Goal: Task Accomplishment & Management: Use online tool/utility

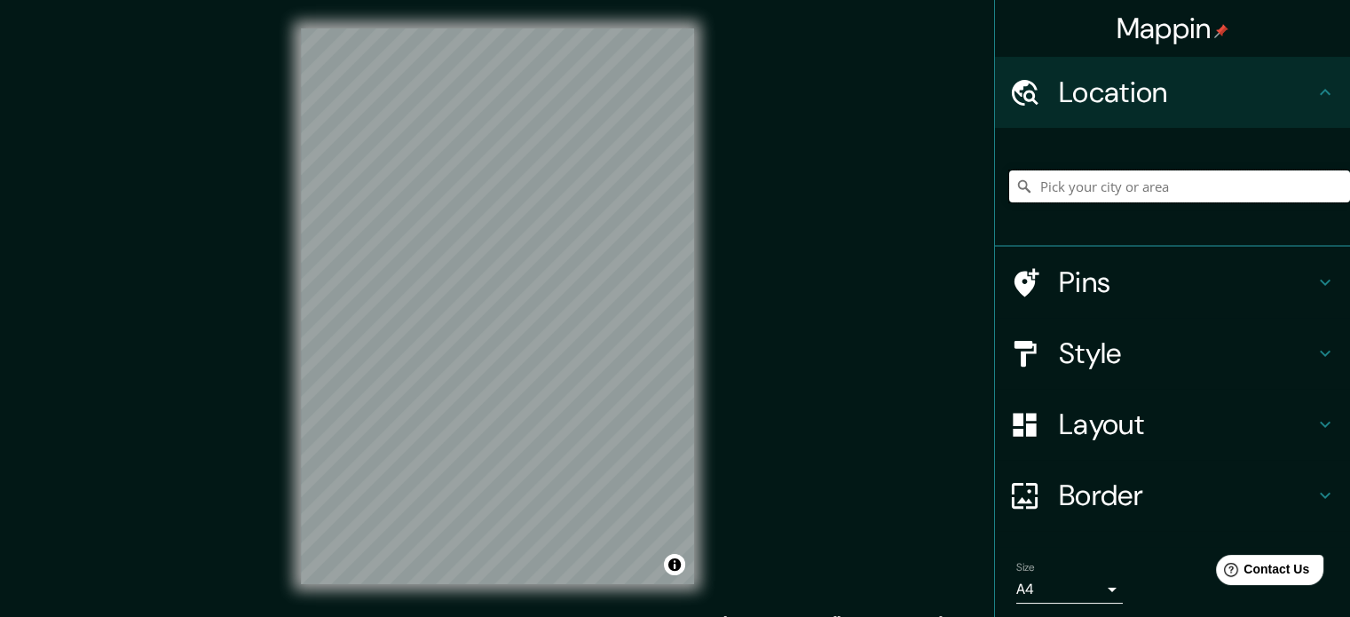
click at [1054, 185] on input "Pick your city or area" at bounding box center [1179, 186] width 341 height 32
type input "F"
paste input "[URL][DOMAIN_NAME]"
click at [1139, 173] on input "[URL][DOMAIN_NAME]" at bounding box center [1179, 186] width 341 height 32
click at [1137, 173] on input "[URL][DOMAIN_NAME]" at bounding box center [1179, 186] width 341 height 32
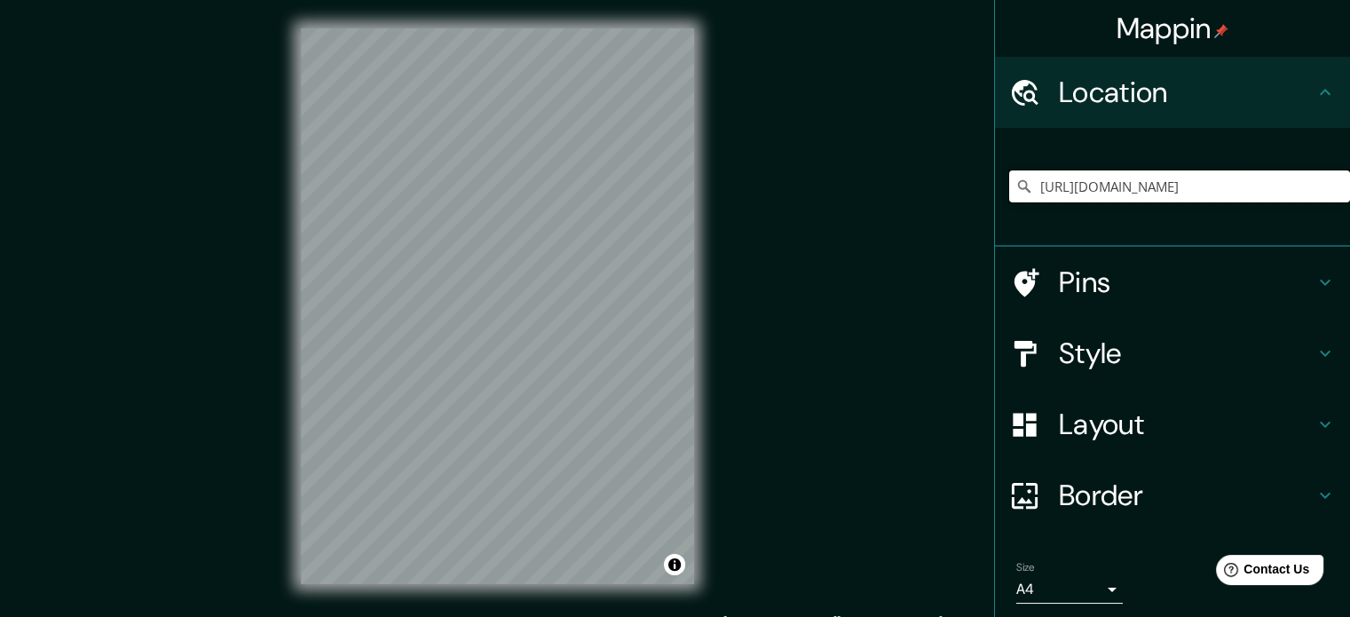
click at [1137, 173] on input "[URL][DOMAIN_NAME]" at bounding box center [1179, 186] width 341 height 32
paste input "[GEOGRAPHIC_DATA]"
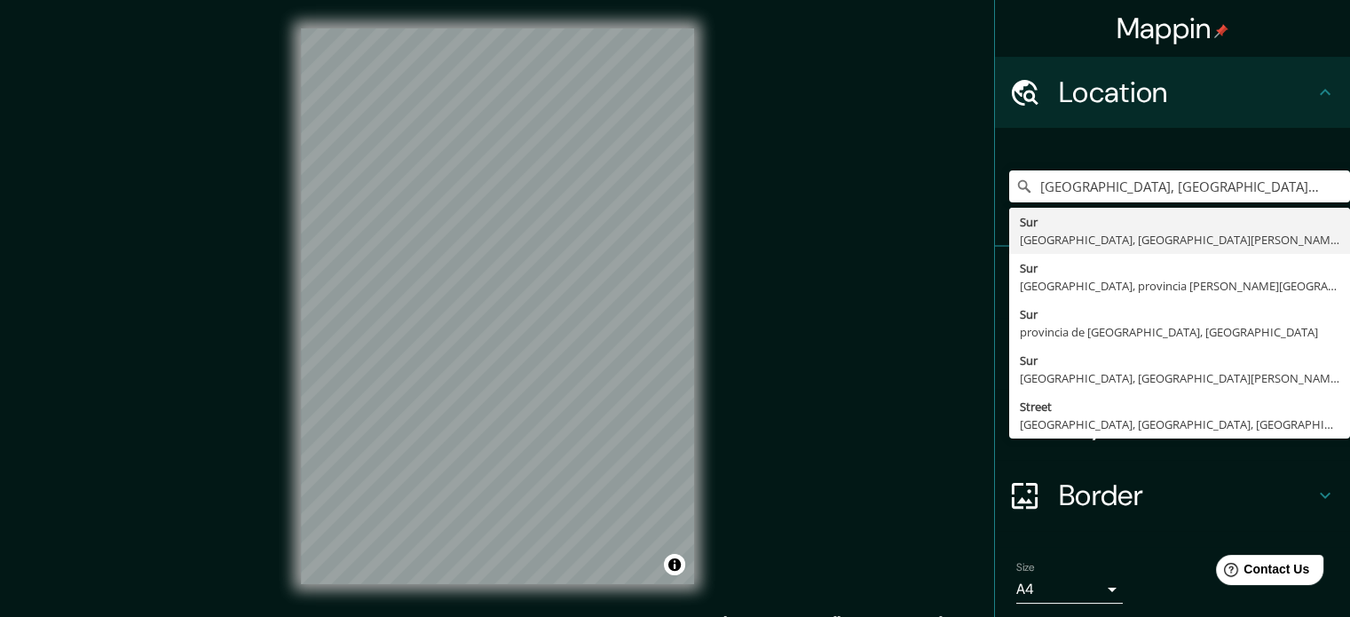
click at [924, 496] on div "Mappin Location [GEOGRAPHIC_DATA], [GEOGRAPHIC_DATA], [GEOGRAPHIC_DATA][PERSON_…" at bounding box center [675, 320] width 1350 height 641
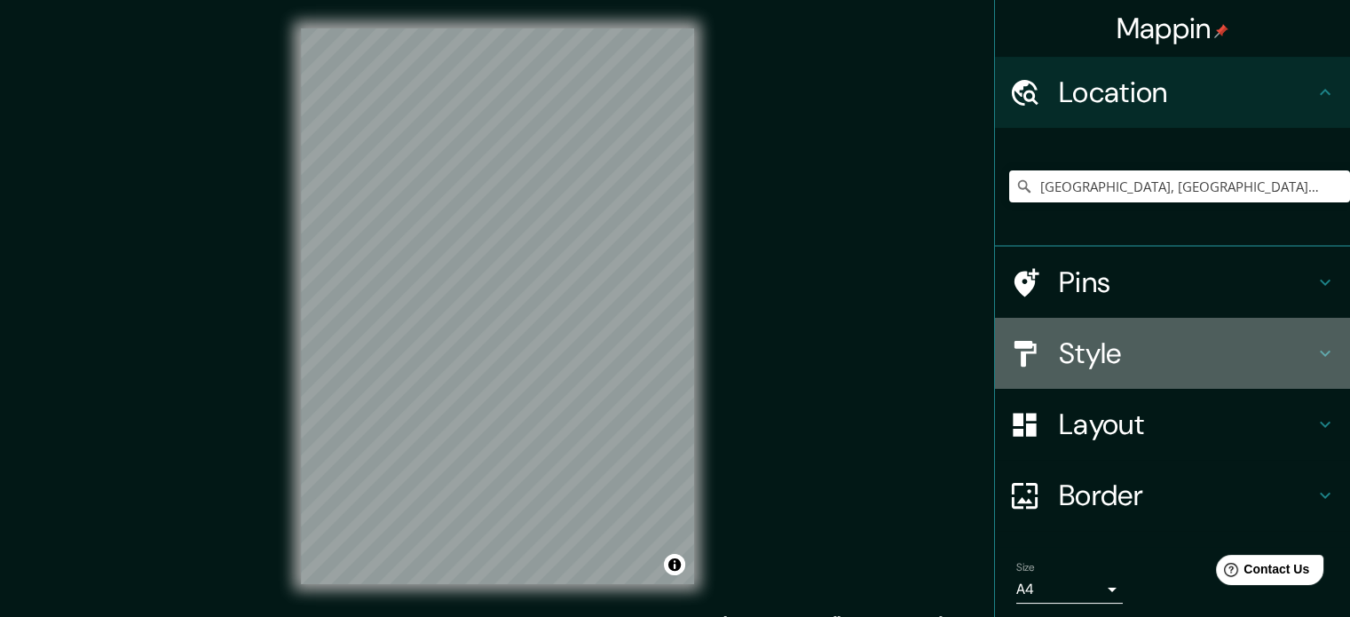
click at [1082, 337] on h4 "Style" at bounding box center [1187, 352] width 256 height 35
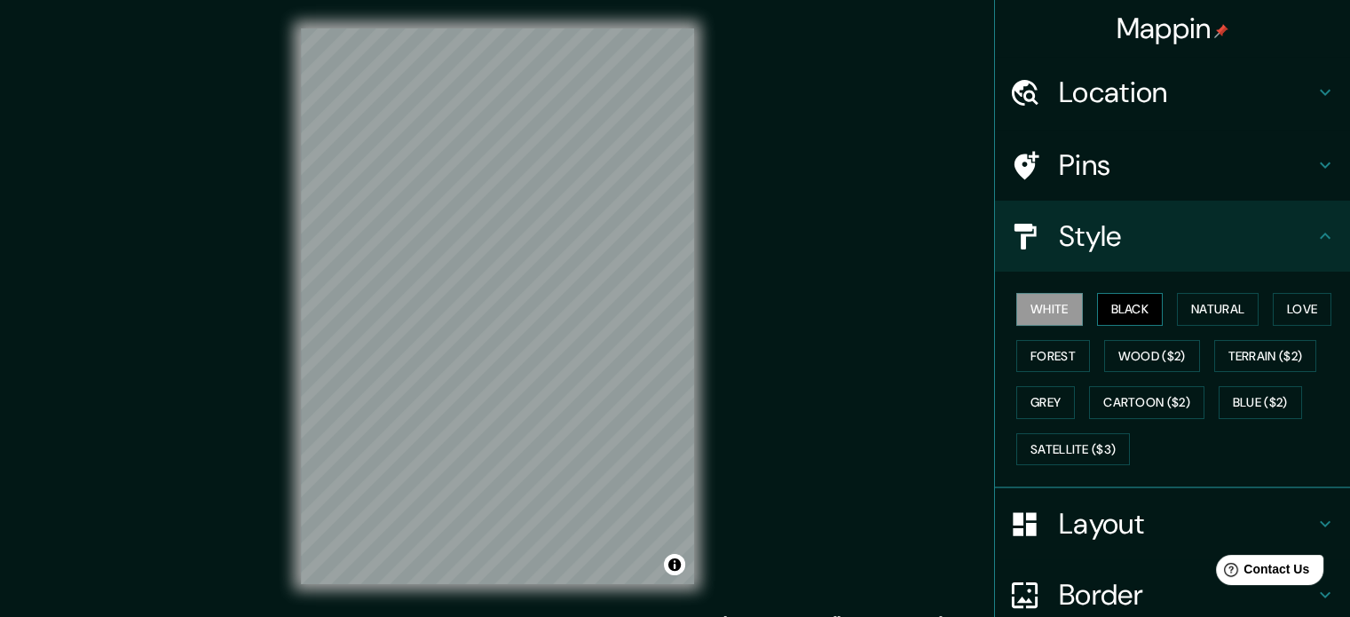
click at [1107, 301] on button "Black" at bounding box center [1130, 309] width 67 height 33
click at [1182, 308] on button "Natural" at bounding box center [1218, 309] width 82 height 33
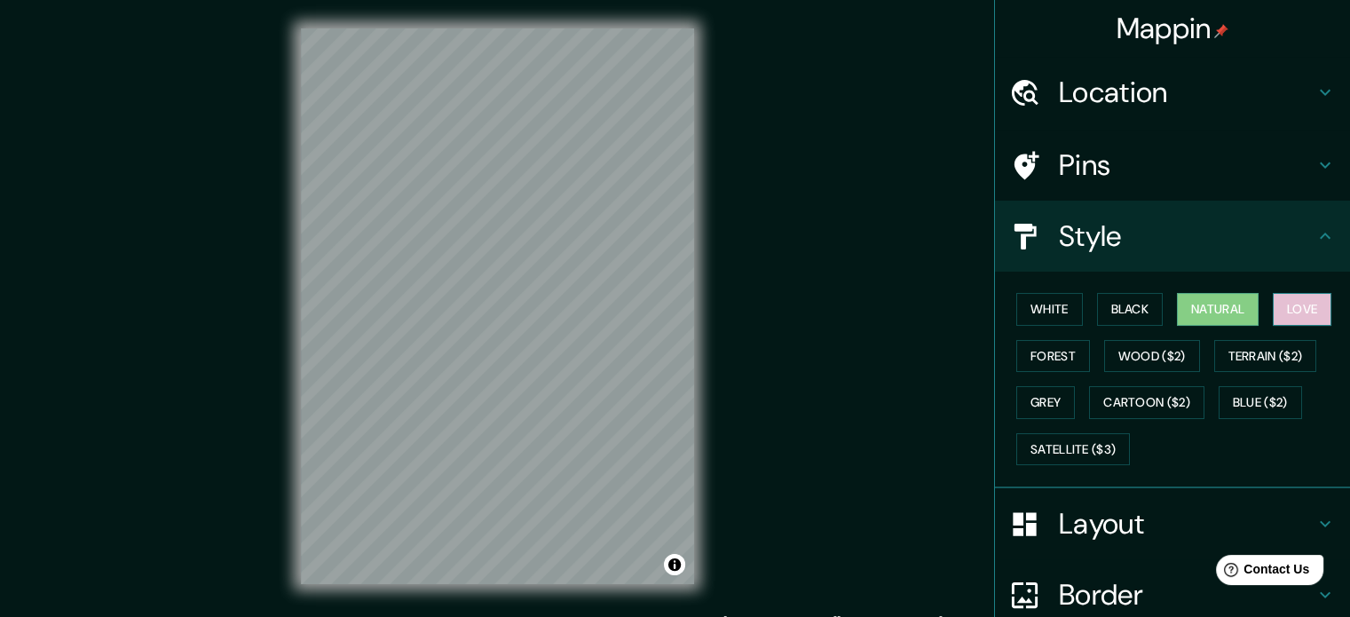
click at [1274, 308] on button "Love" at bounding box center [1302, 309] width 59 height 33
click at [1016, 361] on button "Forest" at bounding box center [1053, 356] width 74 height 33
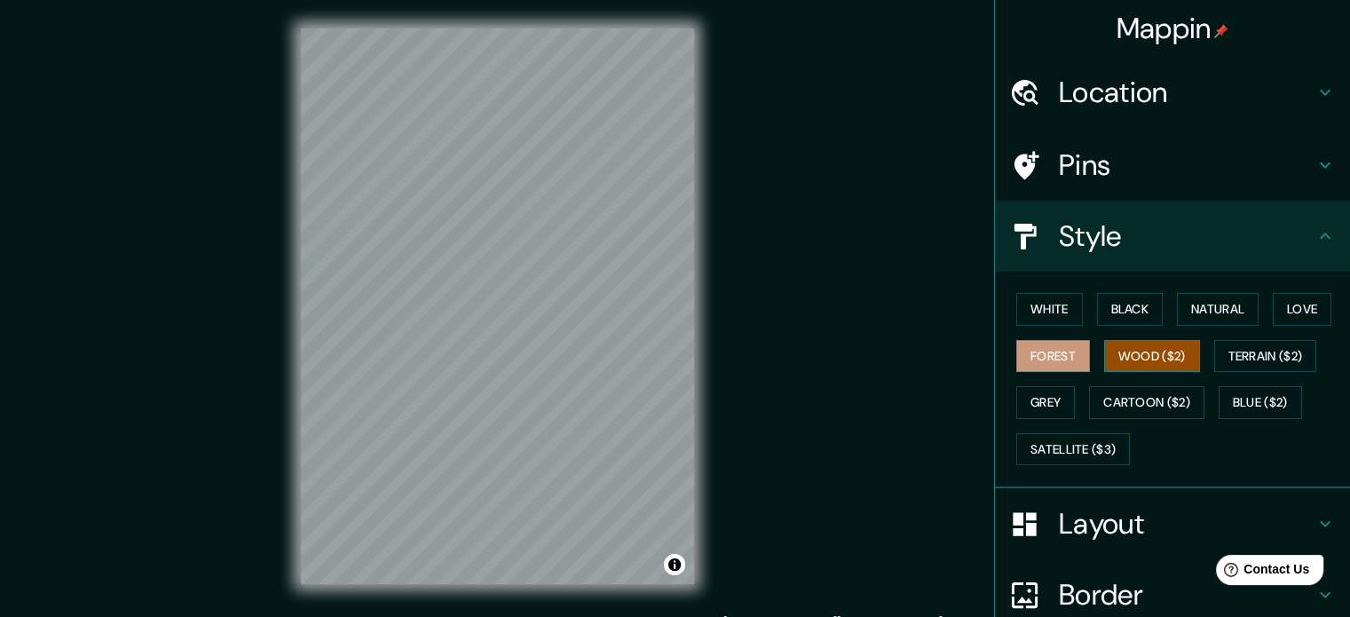
click at [1147, 351] on button "Wood ($2)" at bounding box center [1152, 356] width 96 height 33
click at [1249, 343] on button "Terrain ($2)" at bounding box center [1265, 356] width 103 height 33
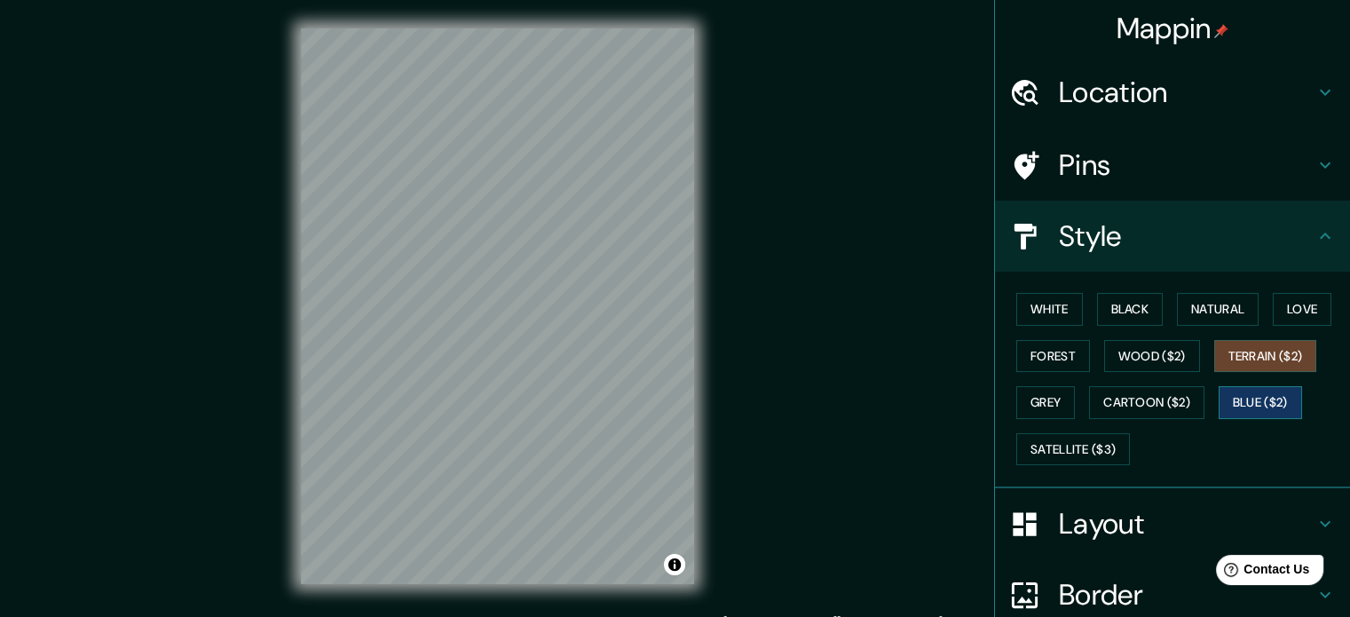
click at [1235, 397] on button "Blue ($2)" at bounding box center [1259, 402] width 83 height 33
click at [1162, 411] on button "Cartoon ($2)" at bounding box center [1146, 402] width 115 height 33
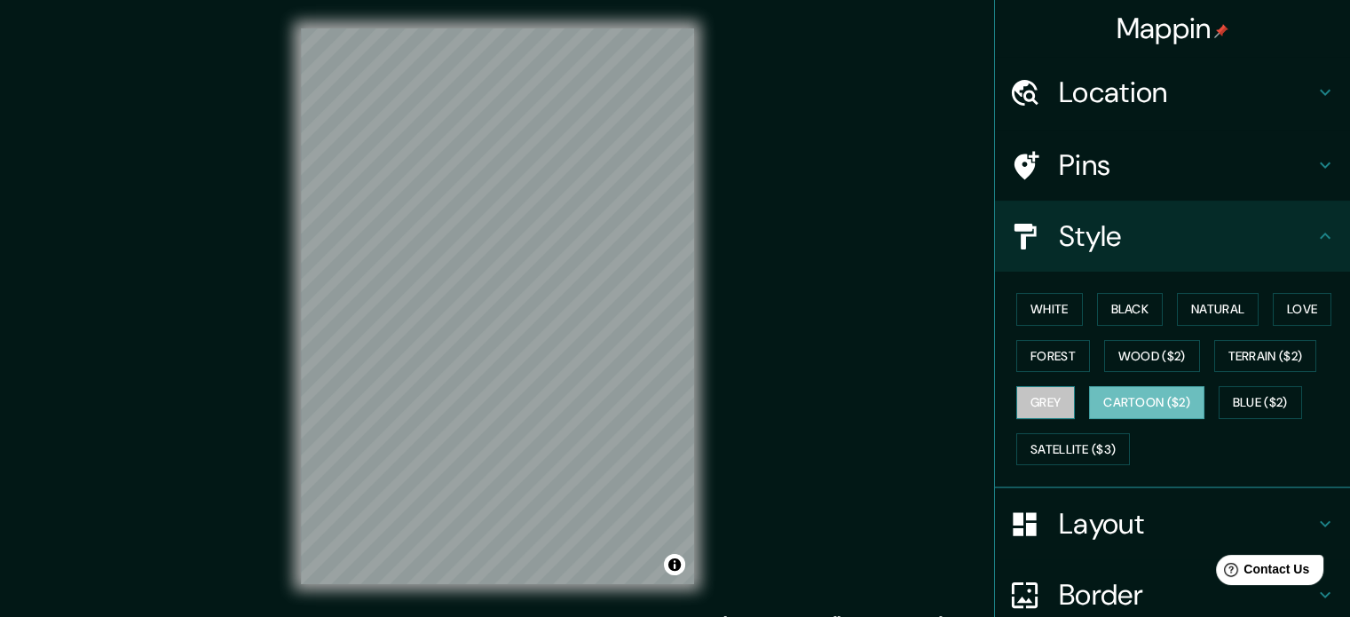
click at [1036, 413] on button "Grey" at bounding box center [1045, 402] width 59 height 33
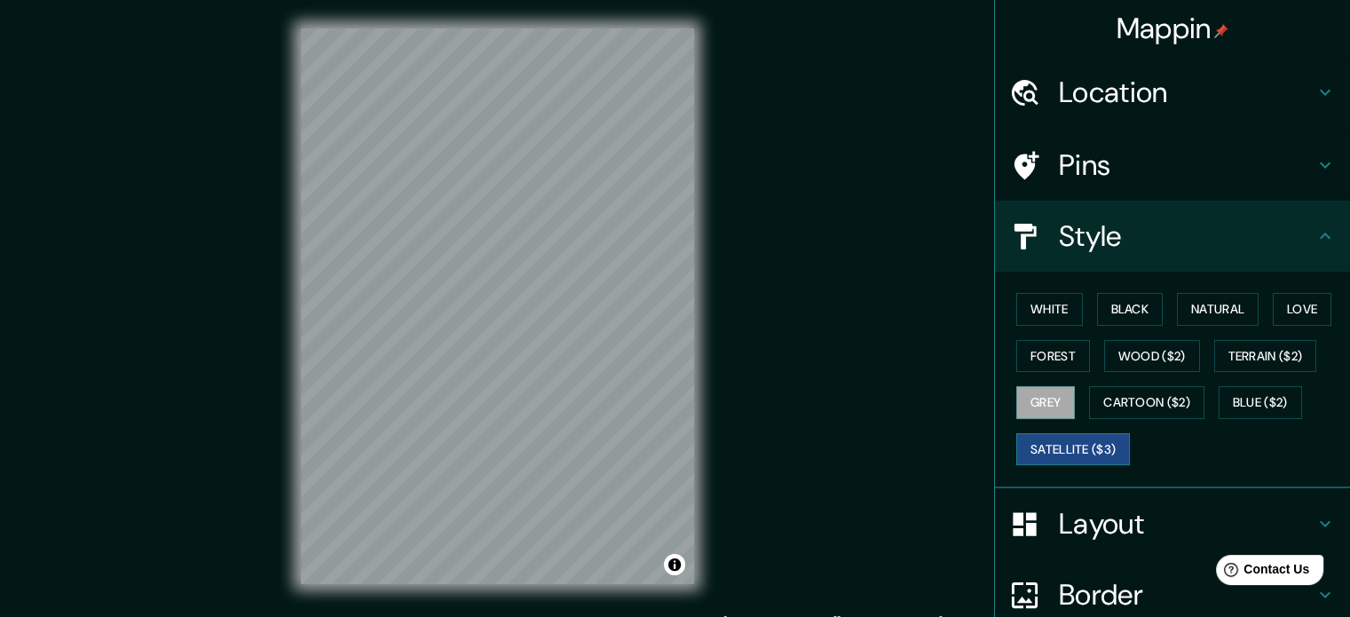
click at [1036, 436] on button "Satellite ($3)" at bounding box center [1073, 449] width 114 height 33
click at [1044, 319] on button "White" at bounding box center [1049, 309] width 67 height 33
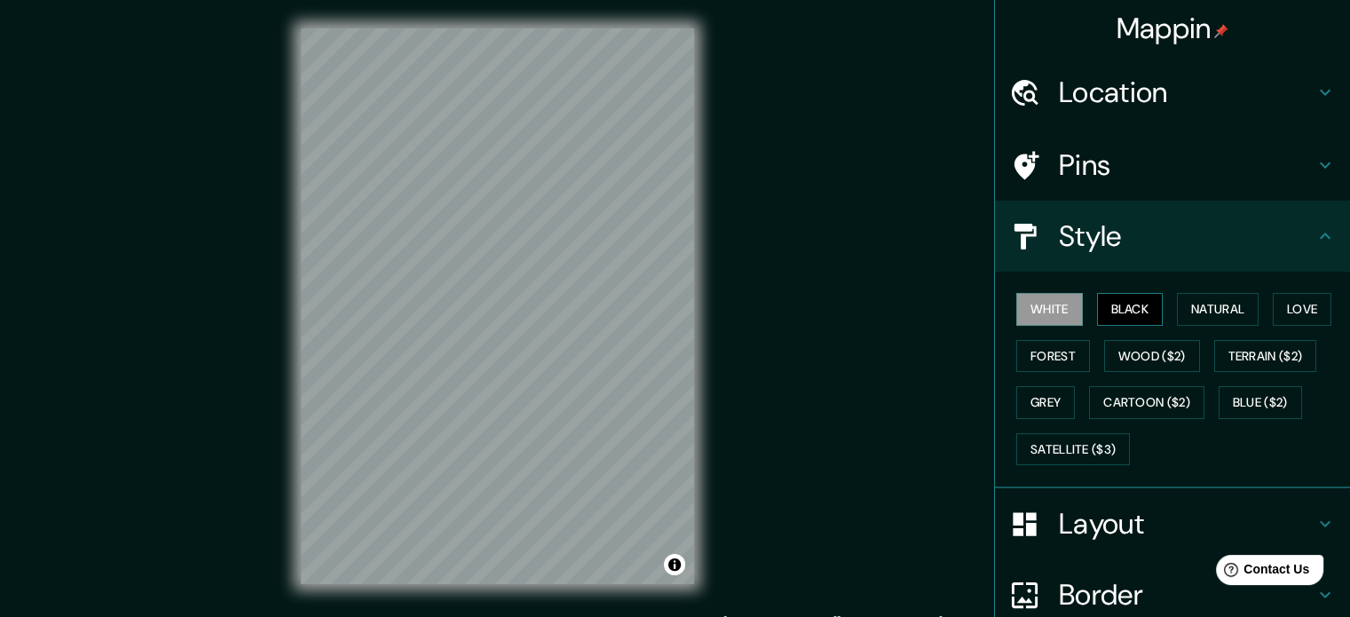
click at [1119, 308] on button "Black" at bounding box center [1130, 309] width 67 height 33
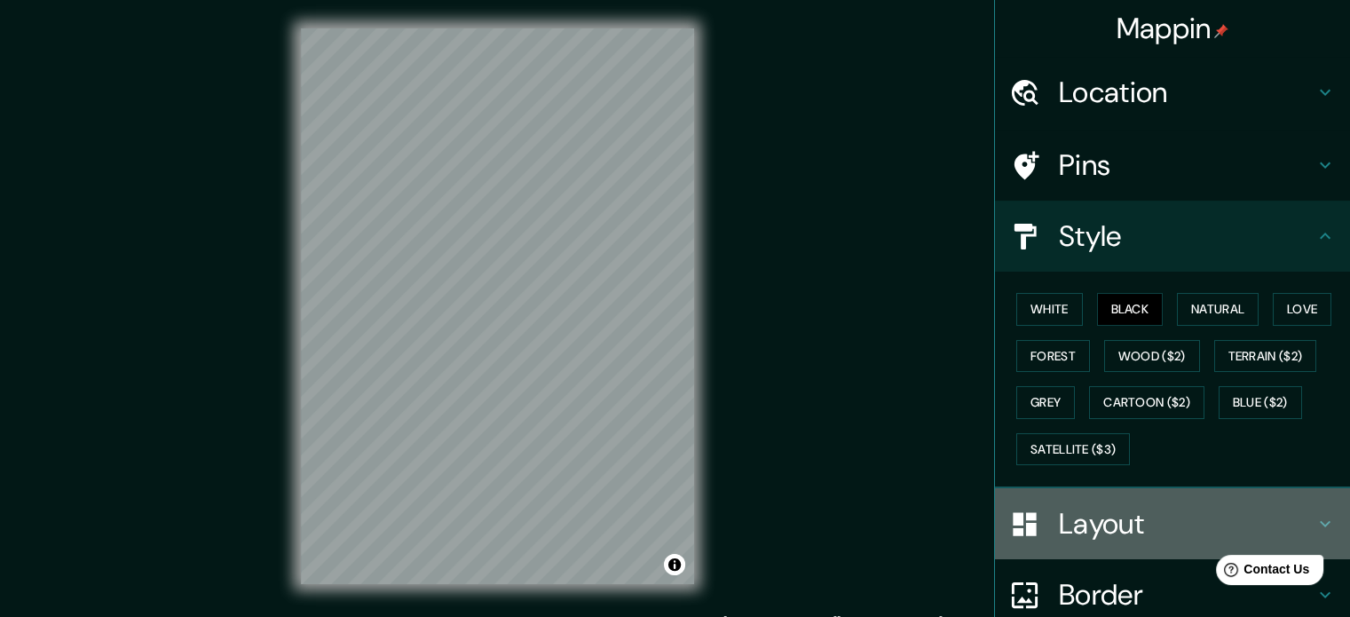
click at [1093, 532] on h4 "Layout" at bounding box center [1187, 523] width 256 height 35
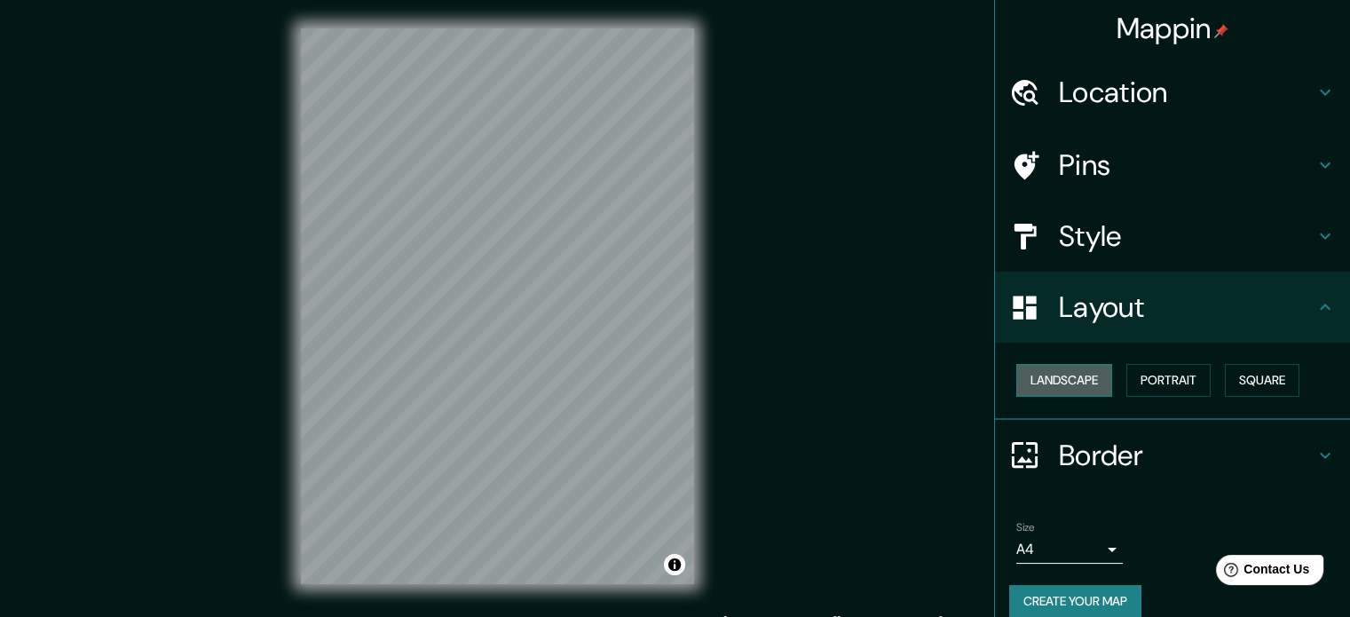
click at [1072, 388] on button "Landscape" at bounding box center [1064, 380] width 96 height 33
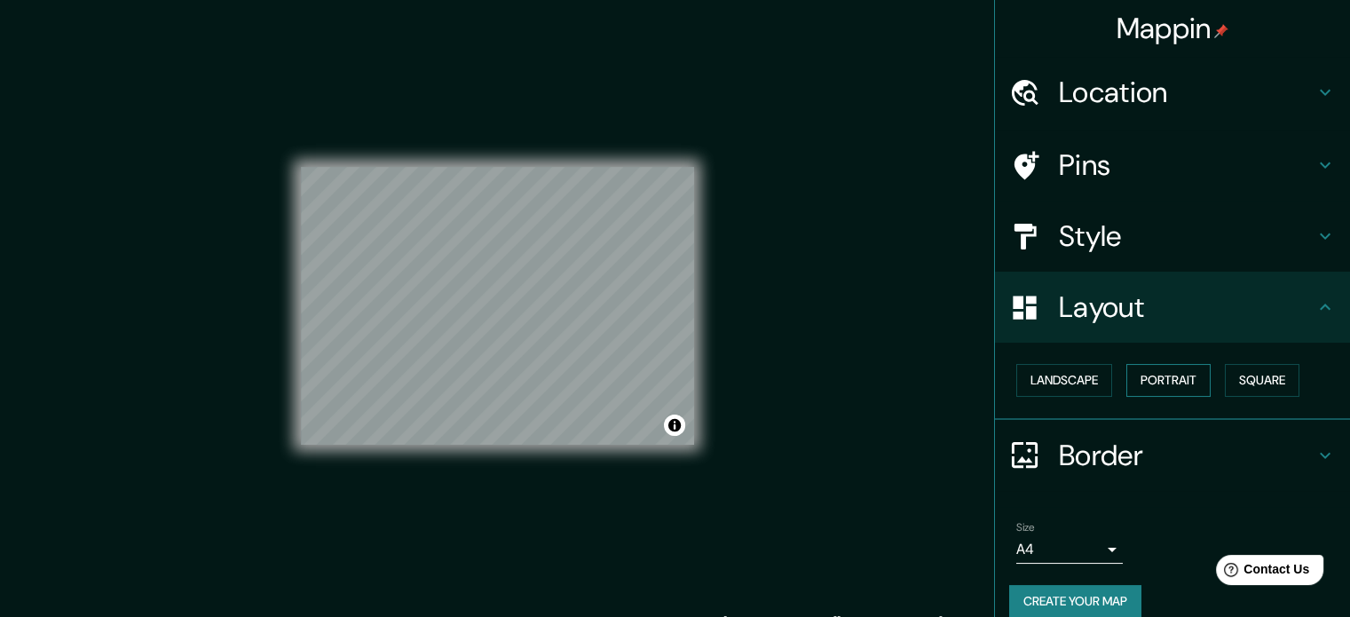
click at [1167, 382] on button "Portrait" at bounding box center [1168, 380] width 84 height 33
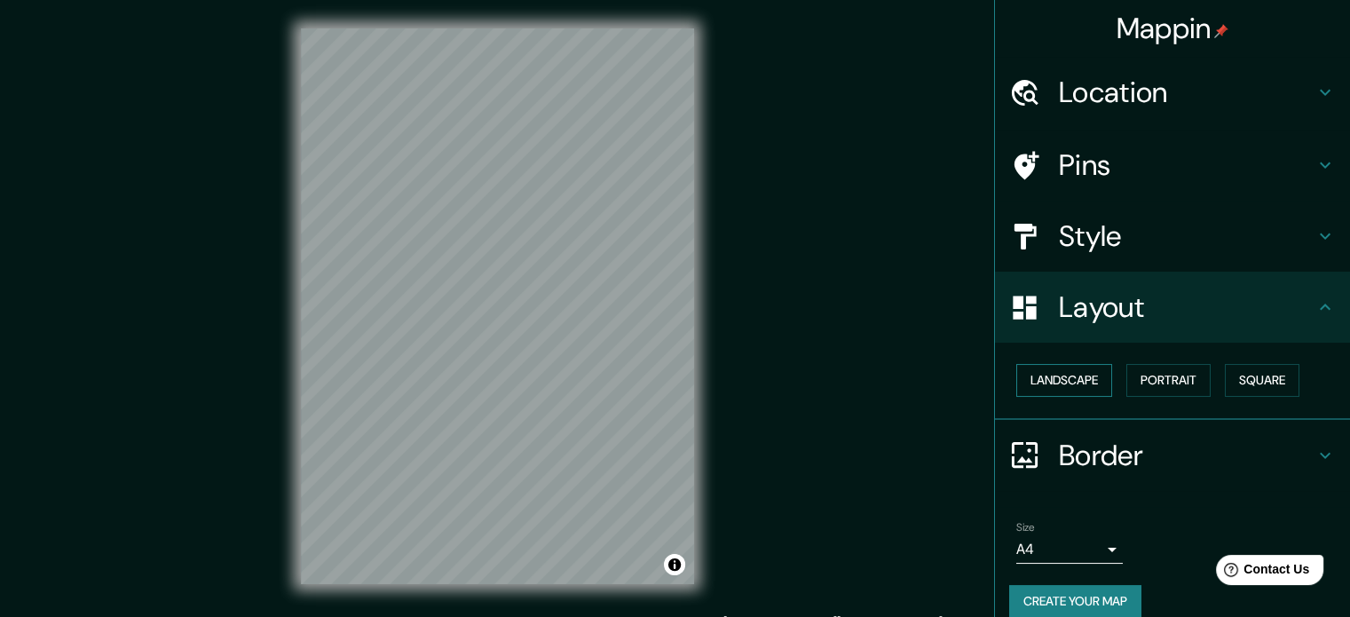
click at [1087, 375] on button "Landscape" at bounding box center [1064, 380] width 96 height 33
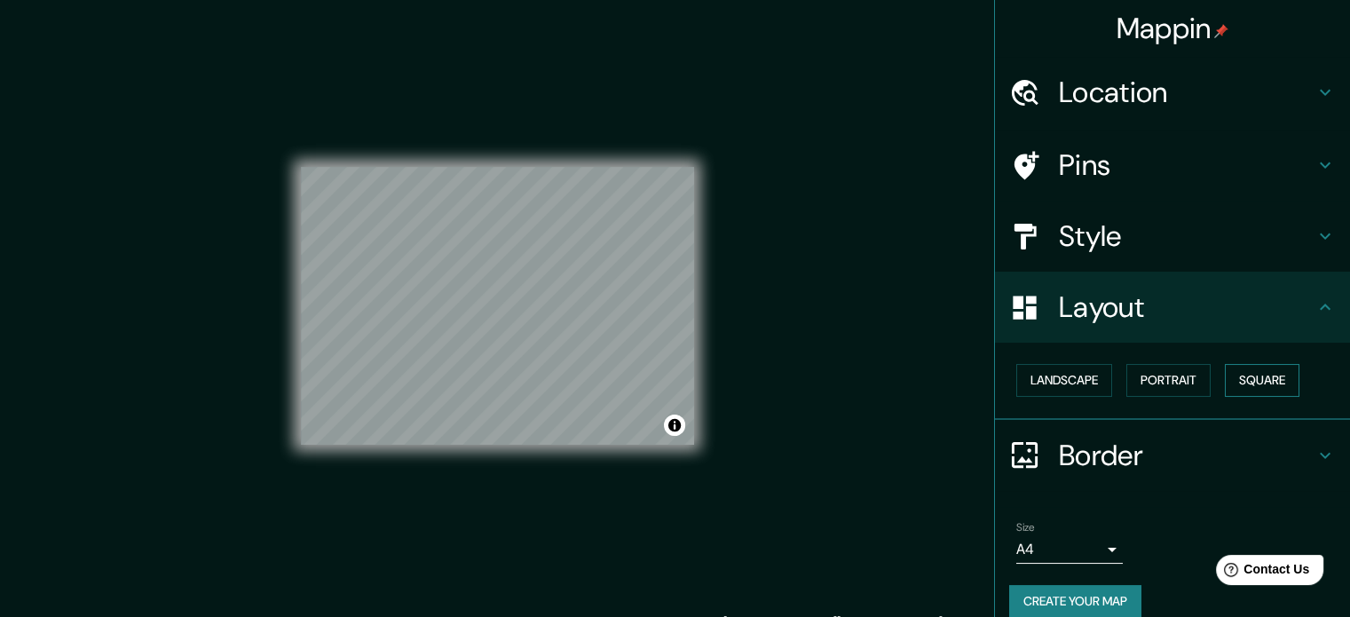
click at [1257, 382] on button "Square" at bounding box center [1262, 380] width 75 height 33
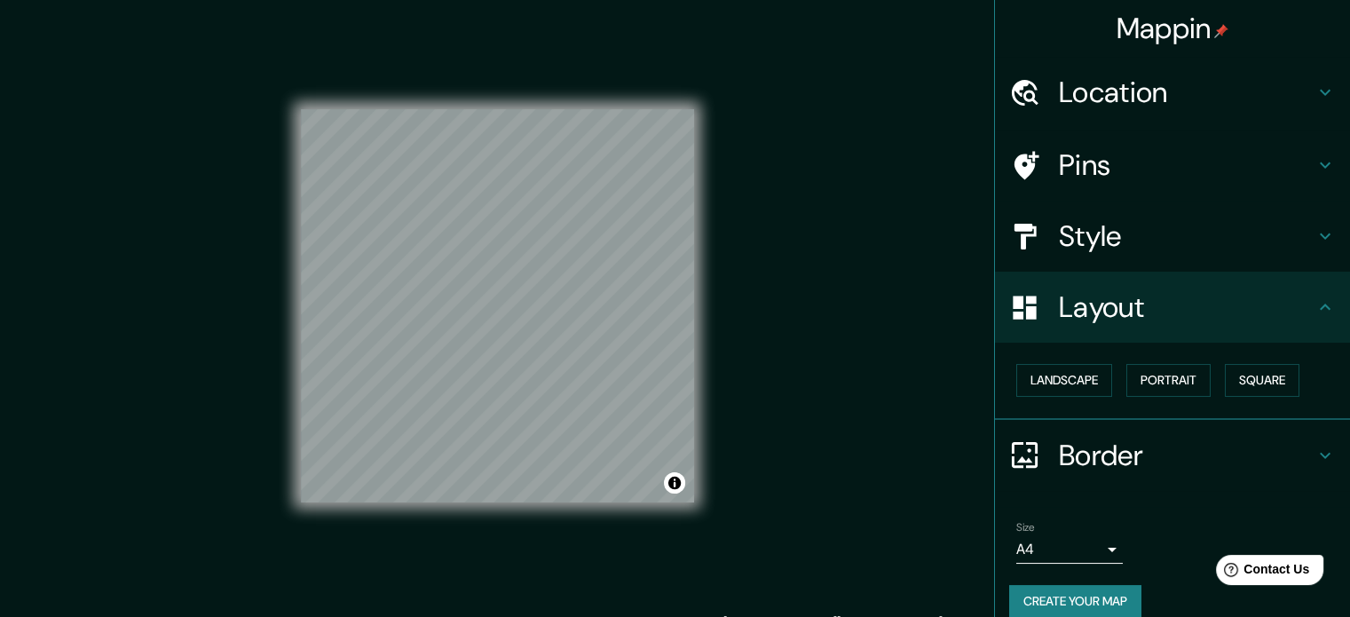
drag, startPoint x: 1132, startPoint y: 159, endPoint x: 1132, endPoint y: 227, distance: 68.3
click at [1132, 227] on ul "Location [GEOGRAPHIC_DATA], [GEOGRAPHIC_DATA], [GEOGRAPHIC_DATA][PERSON_NAME], …" at bounding box center [1172, 347] width 355 height 581
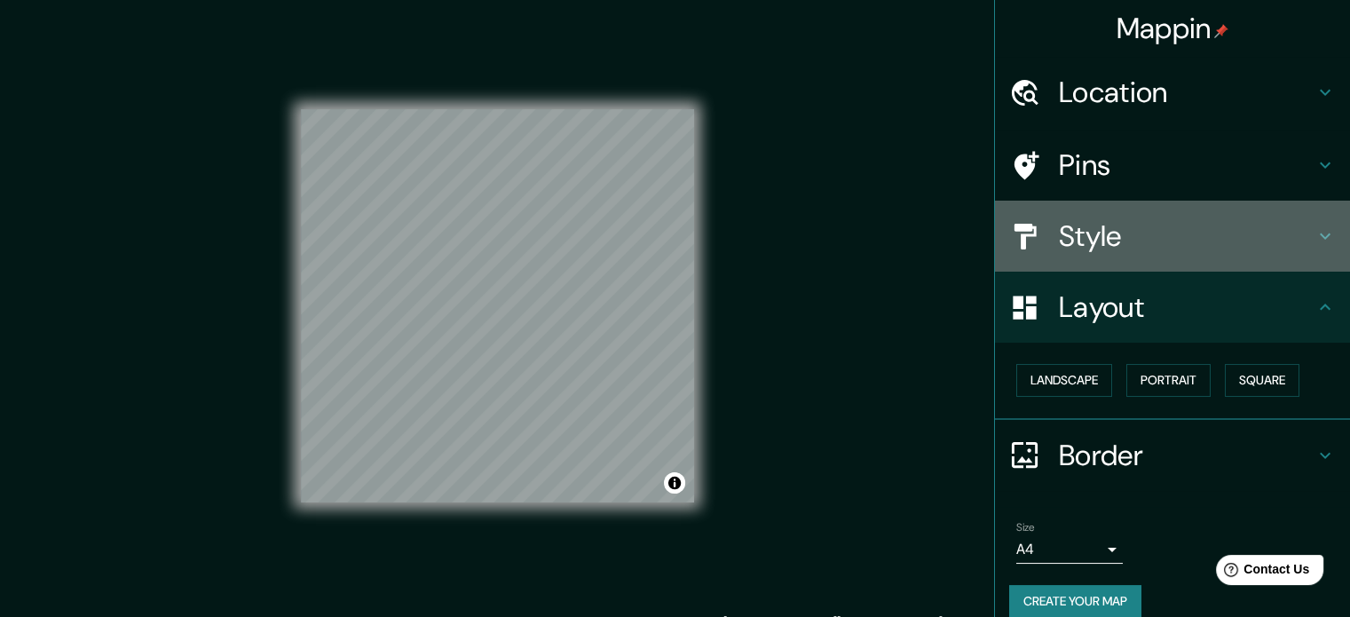
click at [1132, 227] on h4 "Style" at bounding box center [1187, 235] width 256 height 35
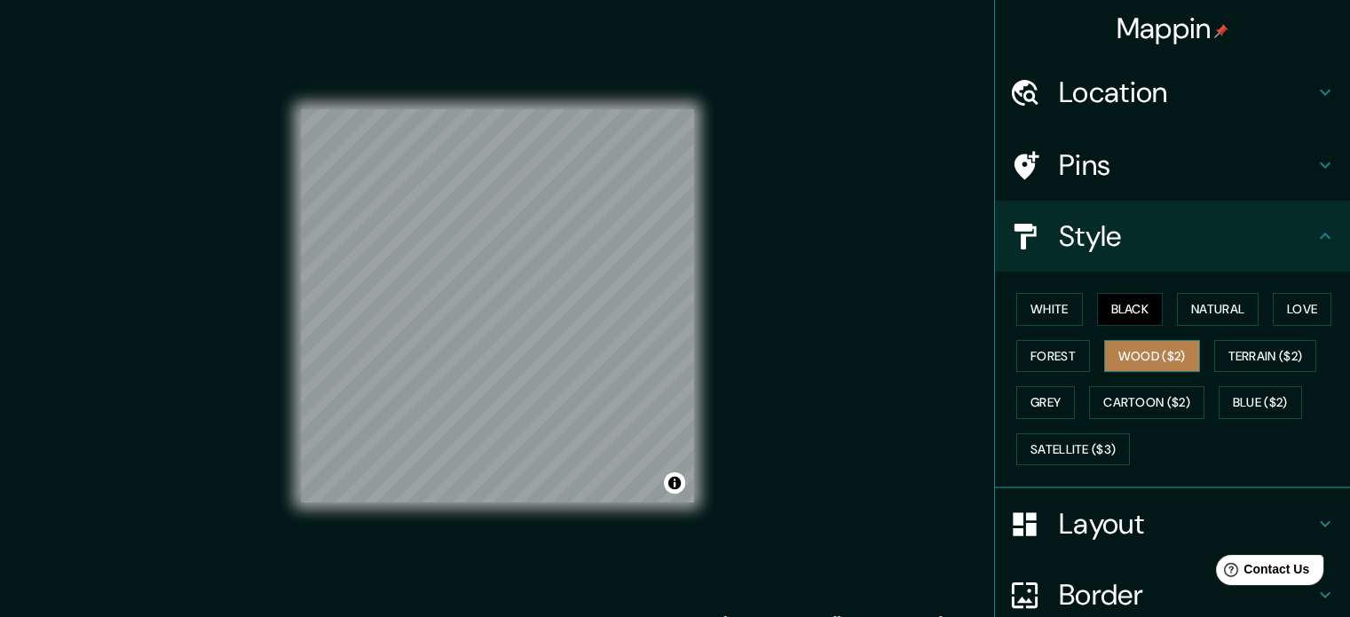
click at [1186, 361] on button "Wood ($2)" at bounding box center [1152, 356] width 96 height 33
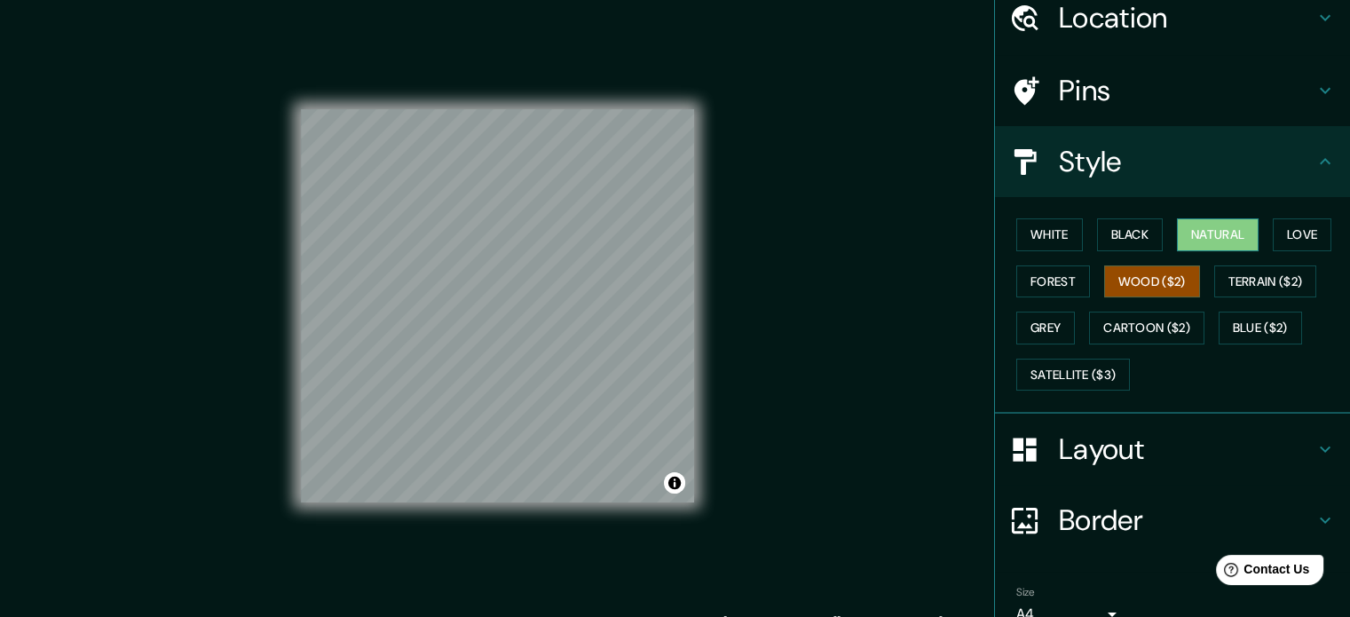
scroll to position [69, 0]
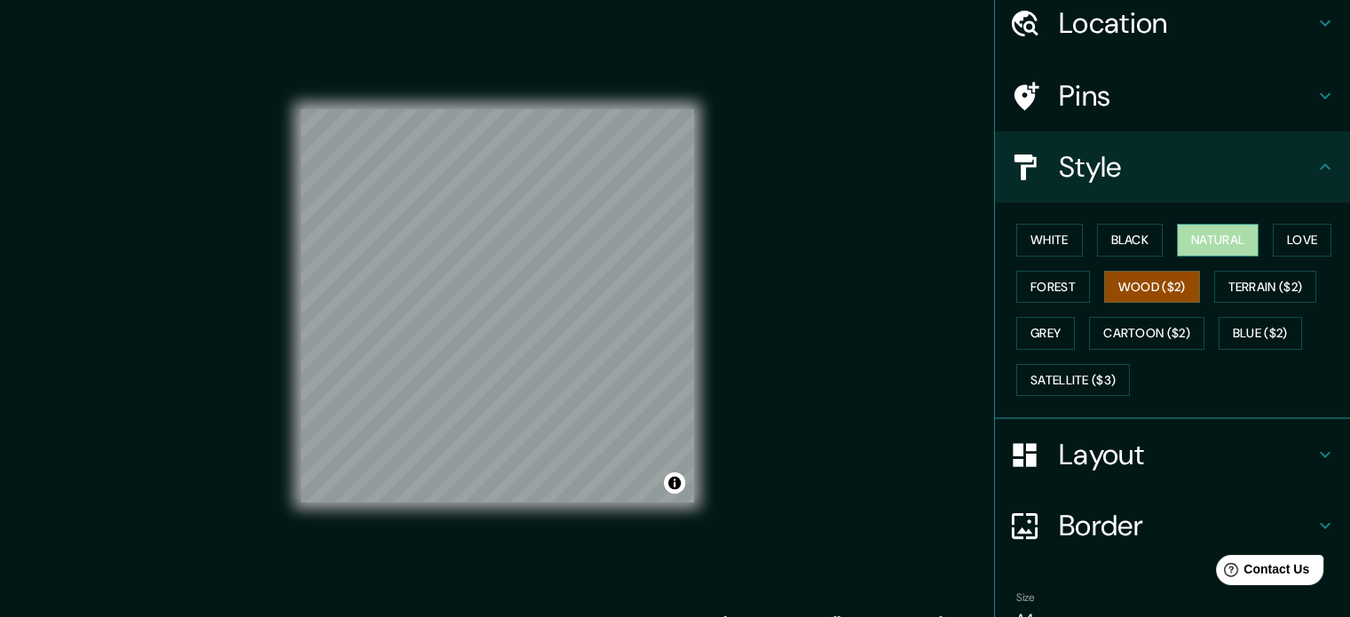
click at [1203, 253] on button "Natural" at bounding box center [1218, 240] width 82 height 33
click at [1107, 240] on button "Black" at bounding box center [1130, 240] width 67 height 33
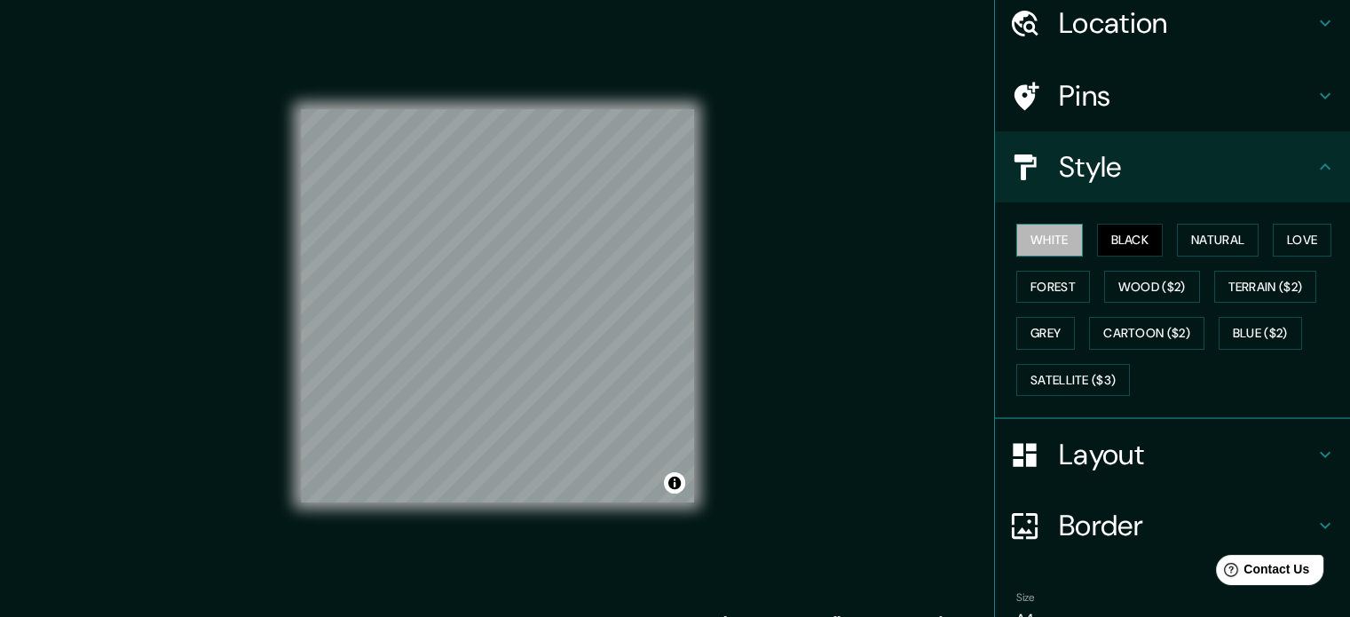
click at [1033, 239] on button "White" at bounding box center [1049, 240] width 67 height 33
click at [1193, 224] on button "Natural" at bounding box center [1218, 240] width 82 height 33
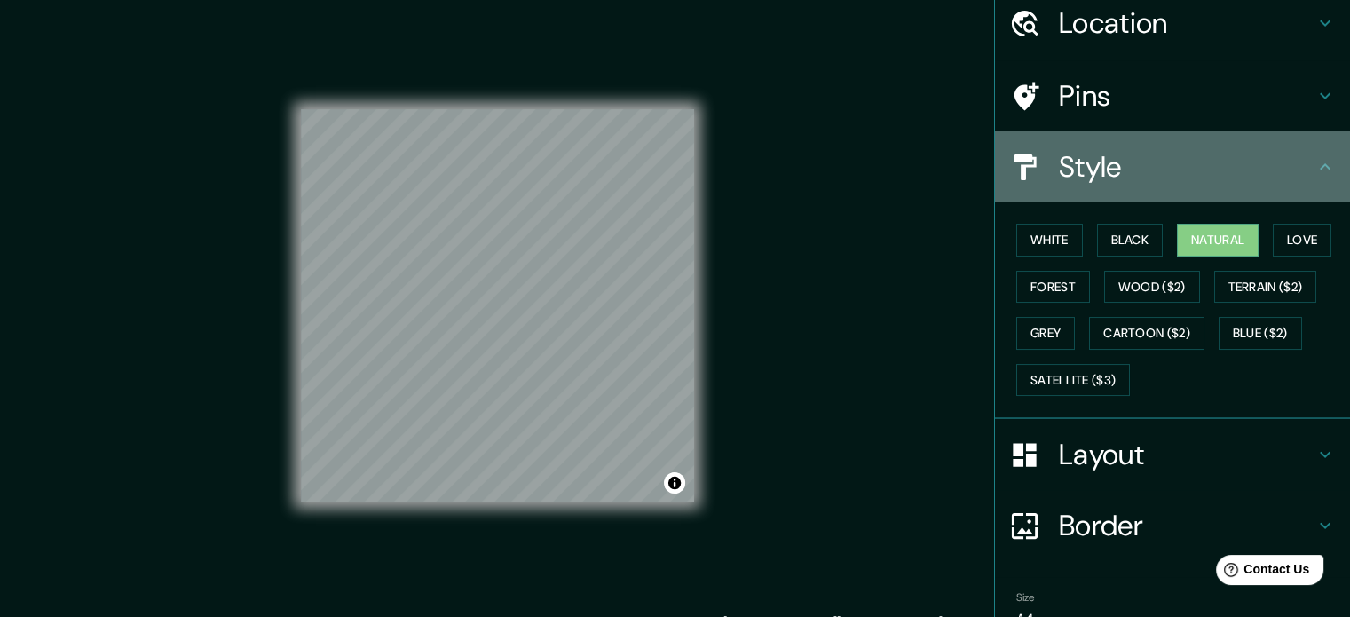
click at [1137, 170] on h4 "Style" at bounding box center [1187, 166] width 256 height 35
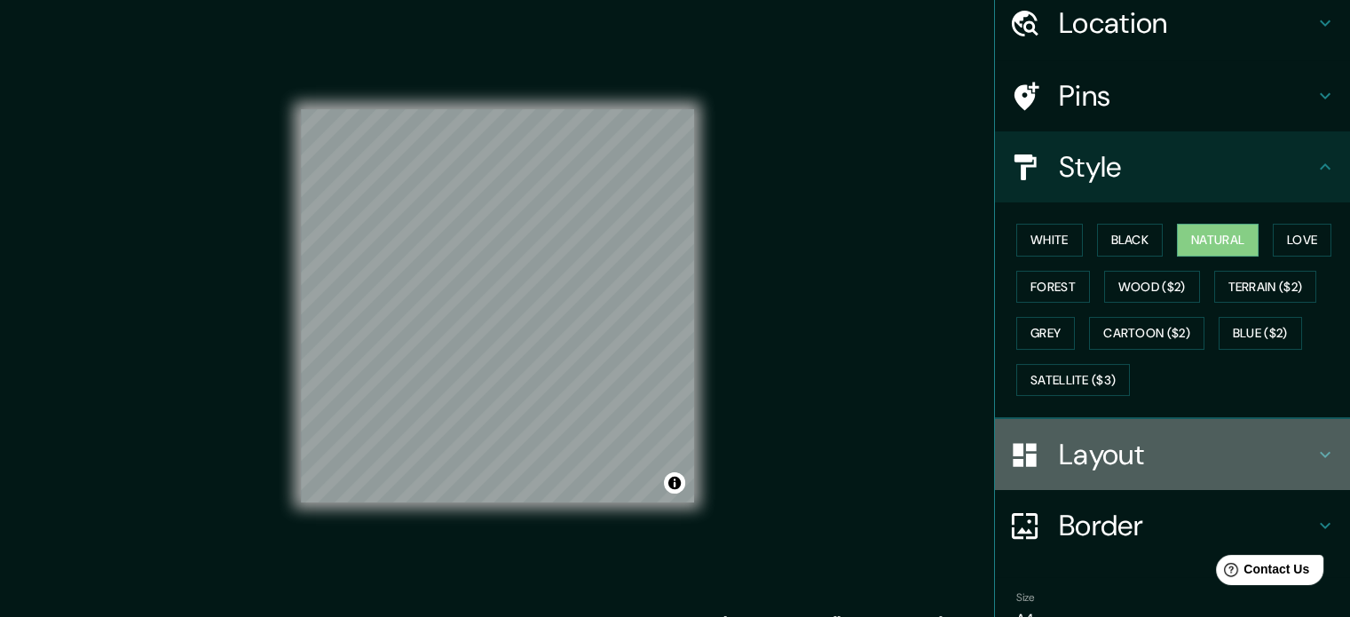
click at [1123, 445] on h4 "Layout" at bounding box center [1187, 454] width 256 height 35
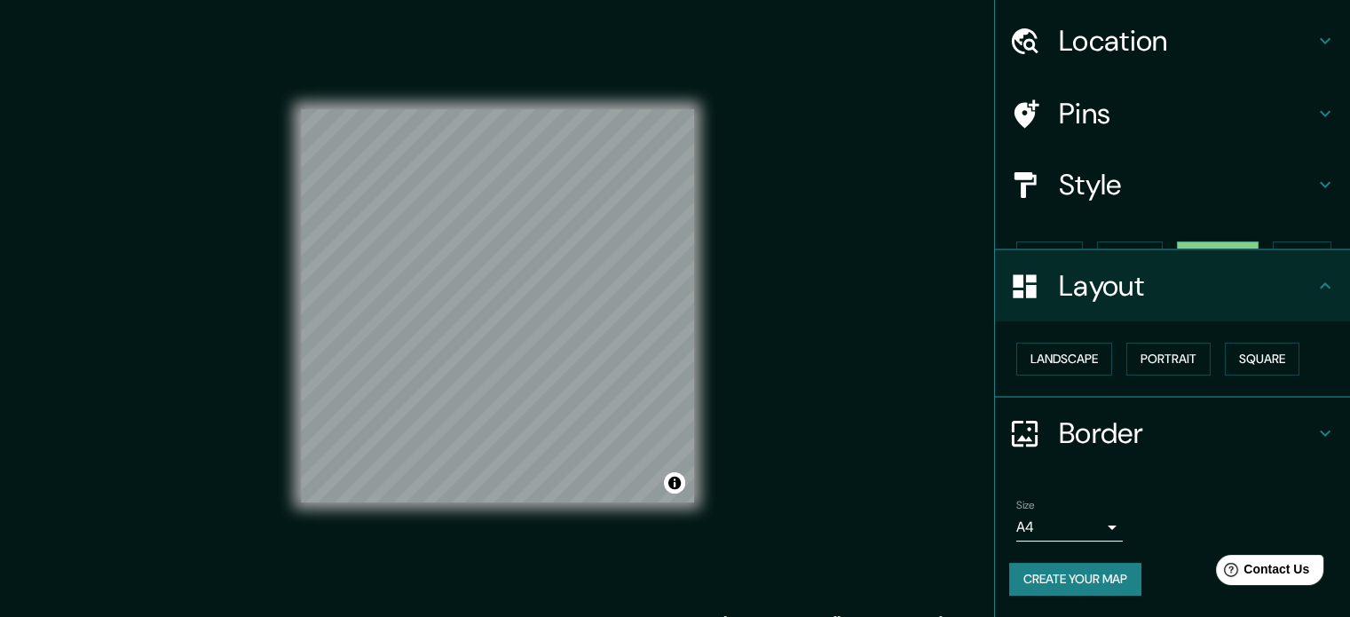
scroll to position [20, 0]
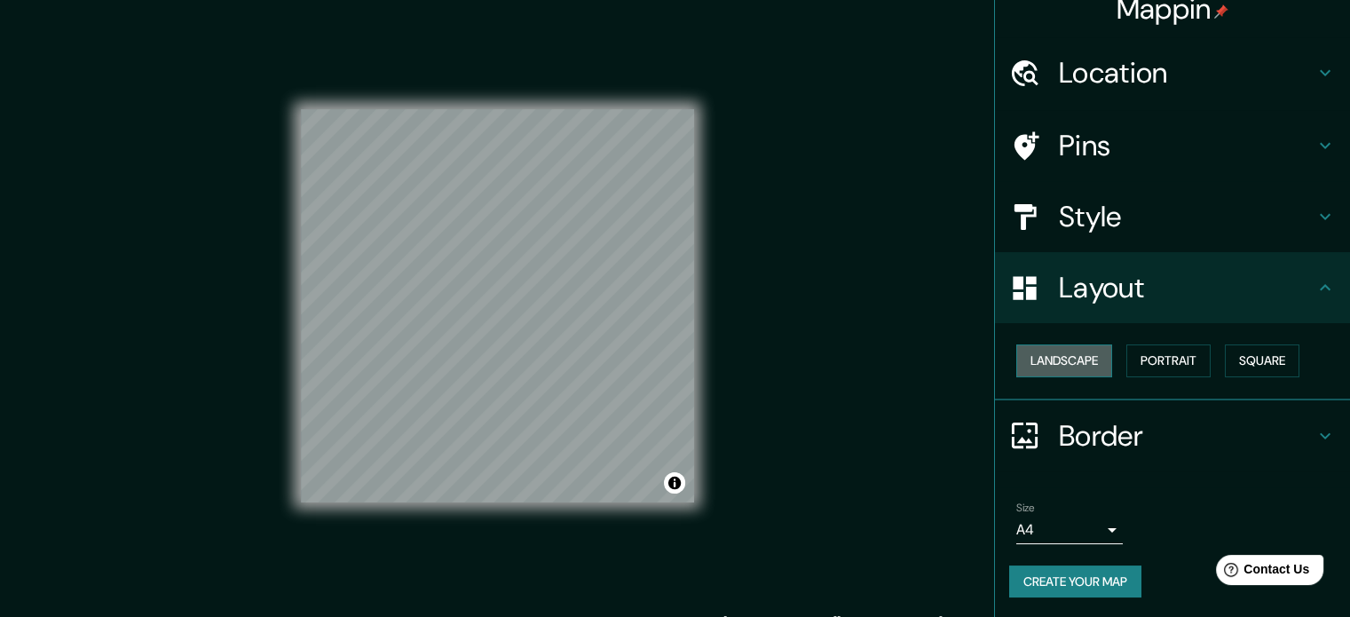
click at [1067, 354] on button "Landscape" at bounding box center [1064, 360] width 96 height 33
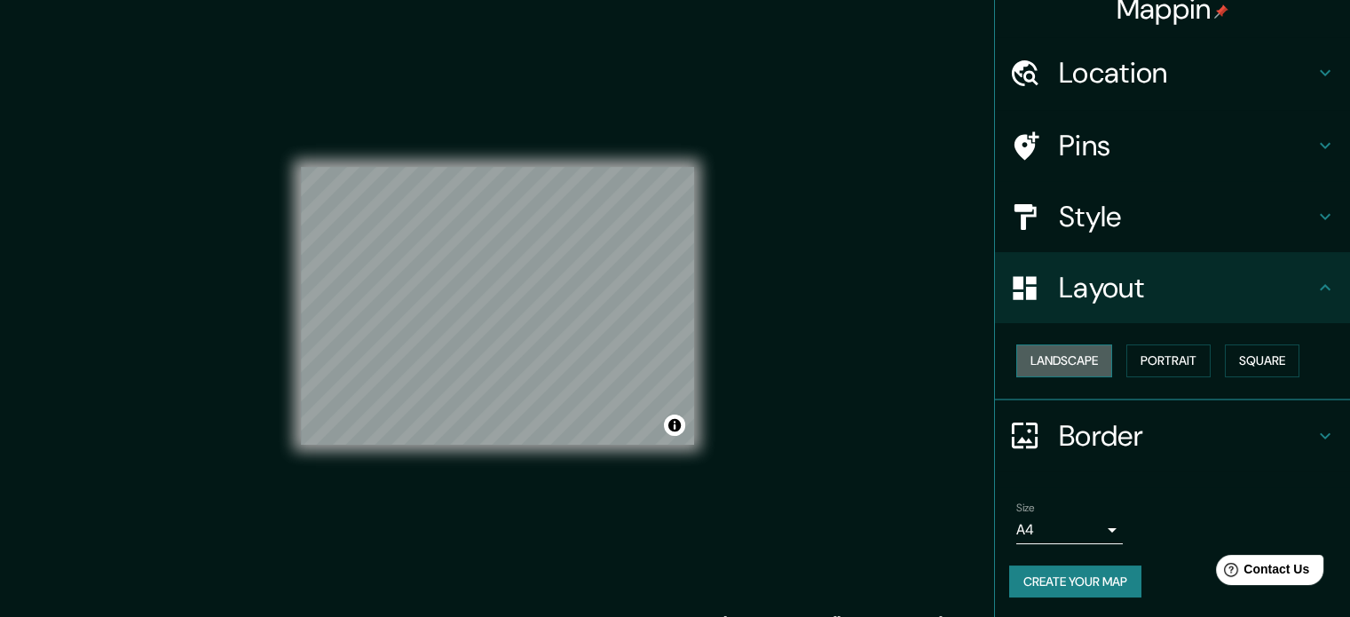
click at [1067, 354] on button "Landscape" at bounding box center [1064, 360] width 96 height 33
click at [1143, 363] on button "Portrait" at bounding box center [1168, 360] width 84 height 33
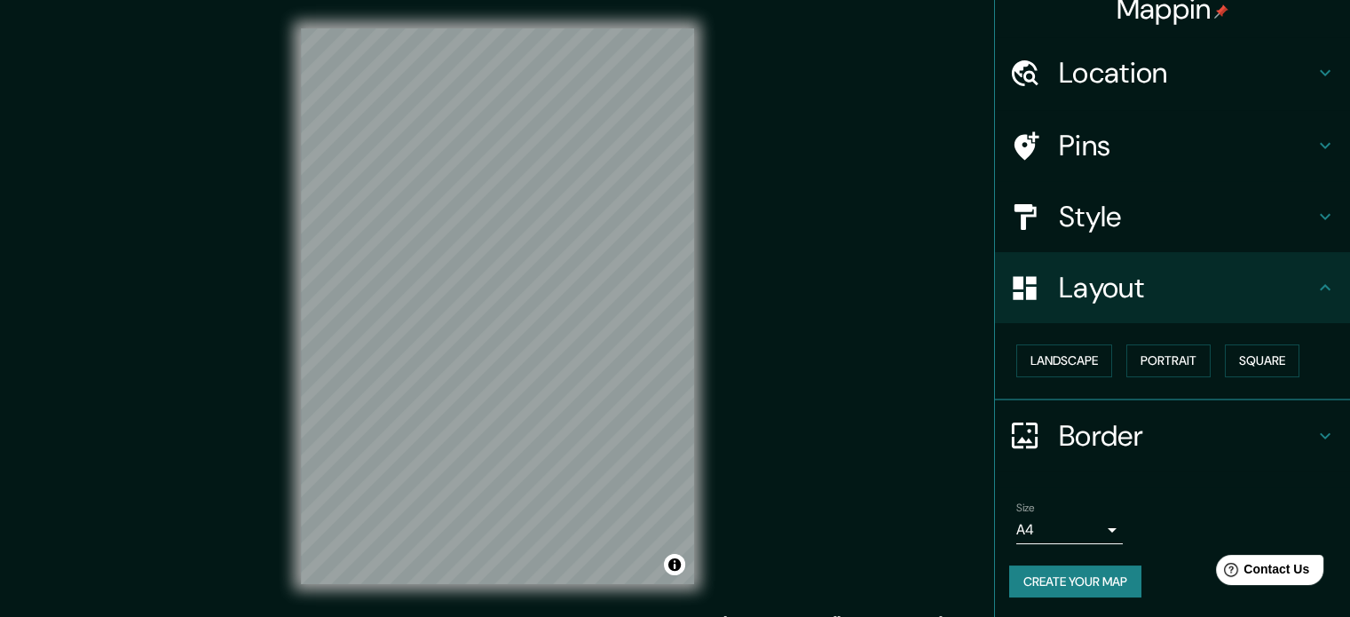
click at [1117, 435] on h4 "Border" at bounding box center [1187, 435] width 256 height 35
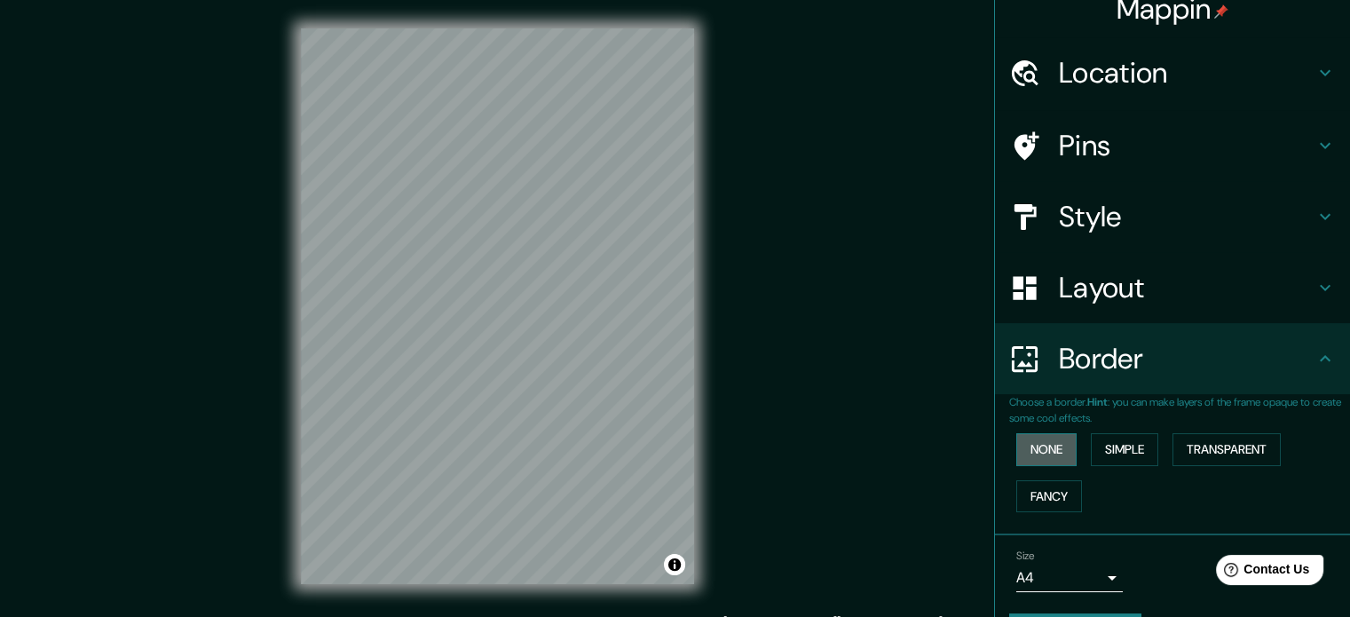
click at [1049, 446] on button "None" at bounding box center [1046, 449] width 60 height 33
click at [1100, 193] on div "Style" at bounding box center [1172, 216] width 355 height 71
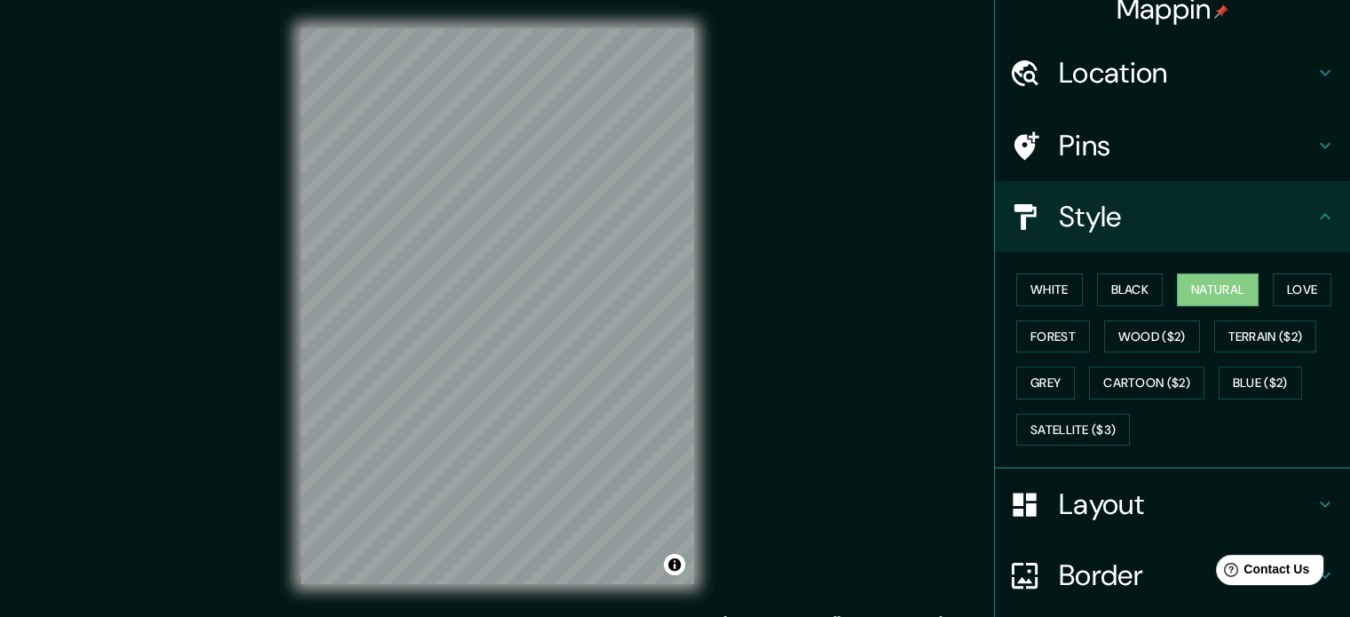
click at [1110, 159] on h4 "Pins" at bounding box center [1187, 145] width 256 height 35
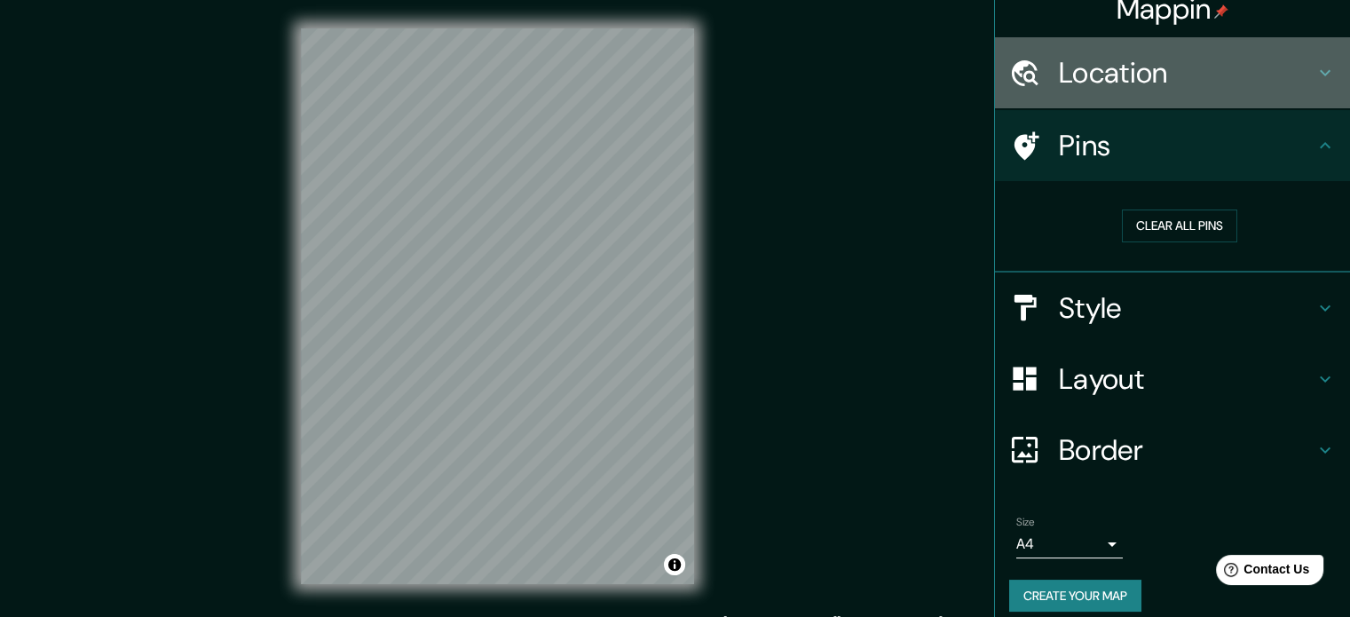
click at [1136, 82] on h4 "Location" at bounding box center [1187, 72] width 256 height 35
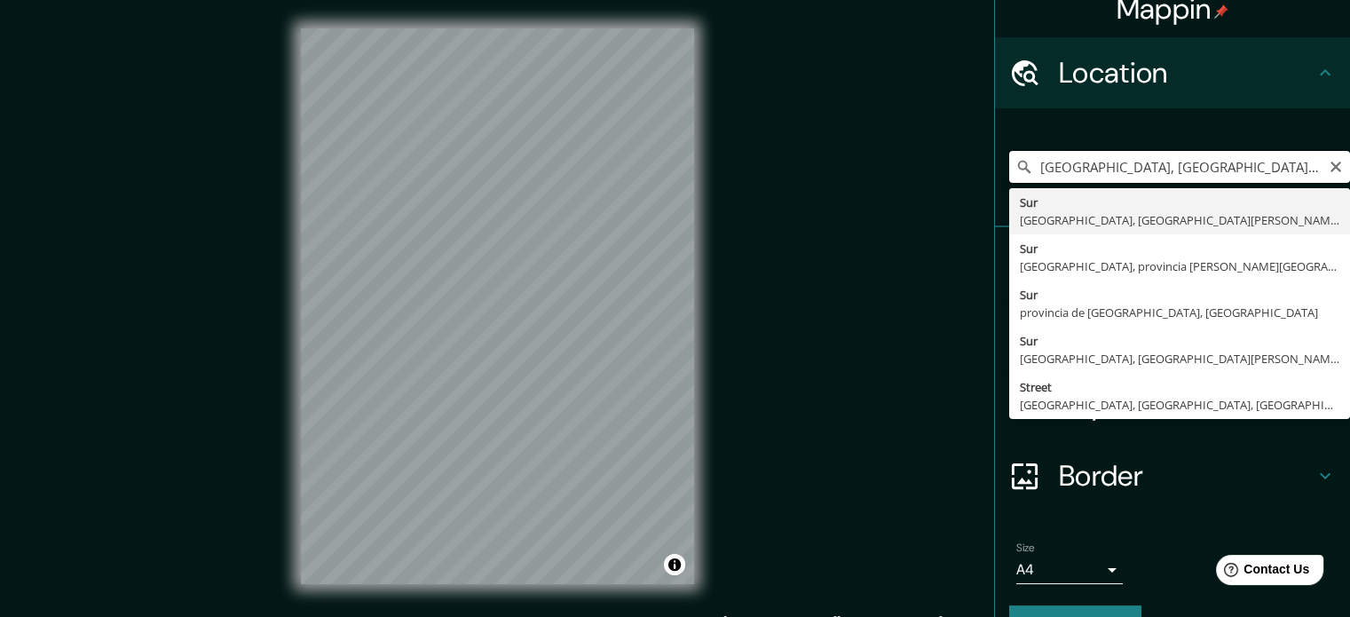
click at [1118, 174] on input "[GEOGRAPHIC_DATA], [GEOGRAPHIC_DATA], [GEOGRAPHIC_DATA][PERSON_NAME], [GEOGRAPH…" at bounding box center [1179, 167] width 341 height 32
paste input "[GEOGRAPHIC_DATA]"
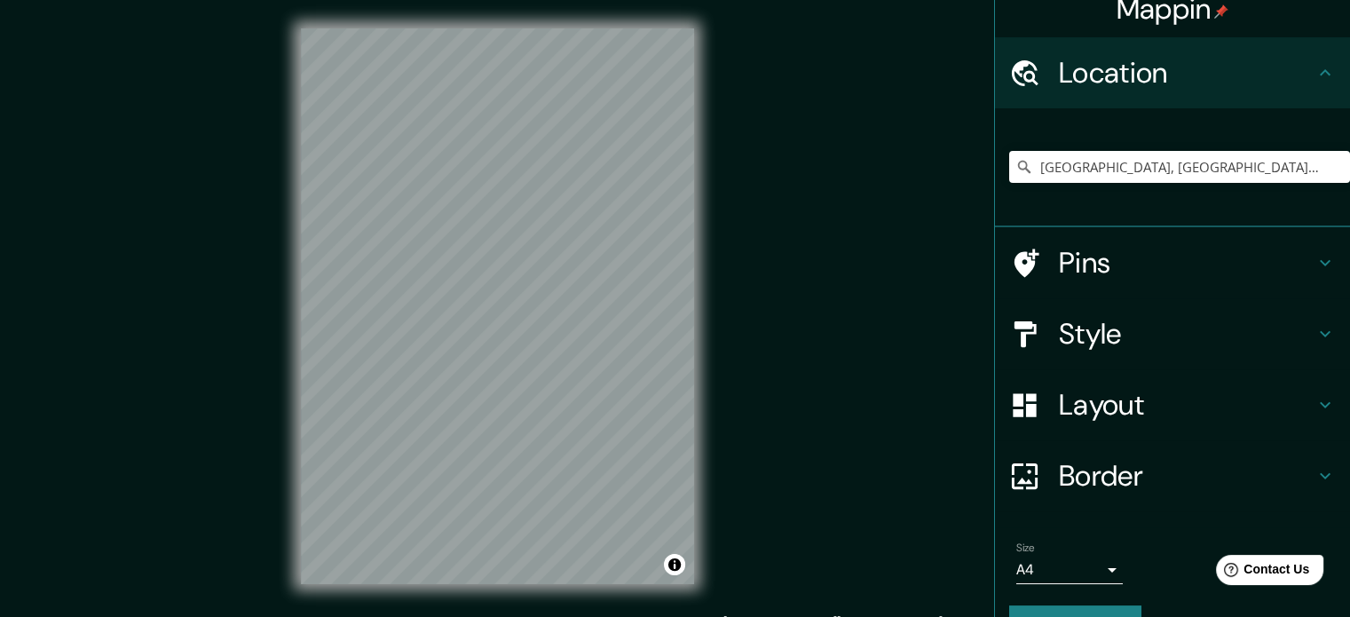
click at [1161, 182] on div "[GEOGRAPHIC_DATA], [GEOGRAPHIC_DATA], [GEOGRAPHIC_DATA][PERSON_NAME], [GEOGRAPH…" at bounding box center [1179, 166] width 341 height 89
click at [1161, 180] on input "[GEOGRAPHIC_DATA], [GEOGRAPHIC_DATA], [GEOGRAPHIC_DATA][PERSON_NAME], [GEOGRAPH…" at bounding box center [1179, 167] width 341 height 32
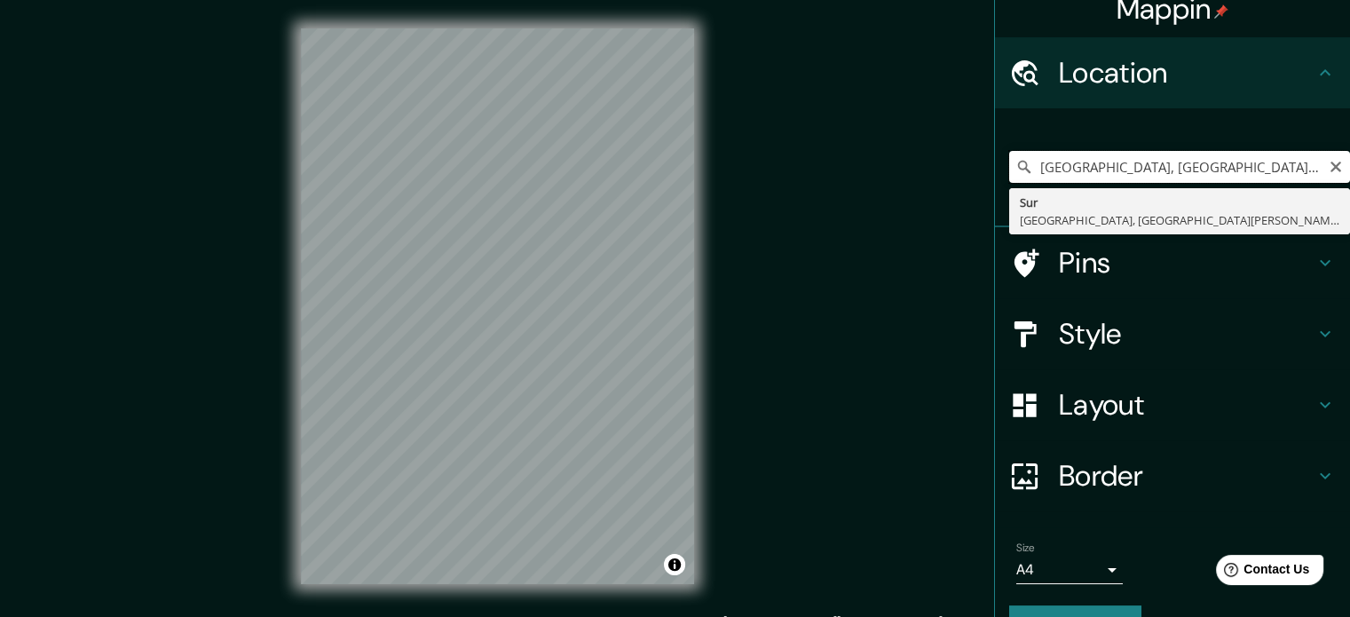
click at [1161, 180] on input "[GEOGRAPHIC_DATA], [GEOGRAPHIC_DATA], [GEOGRAPHIC_DATA][PERSON_NAME], [GEOGRAPH…" at bounding box center [1179, 167] width 341 height 32
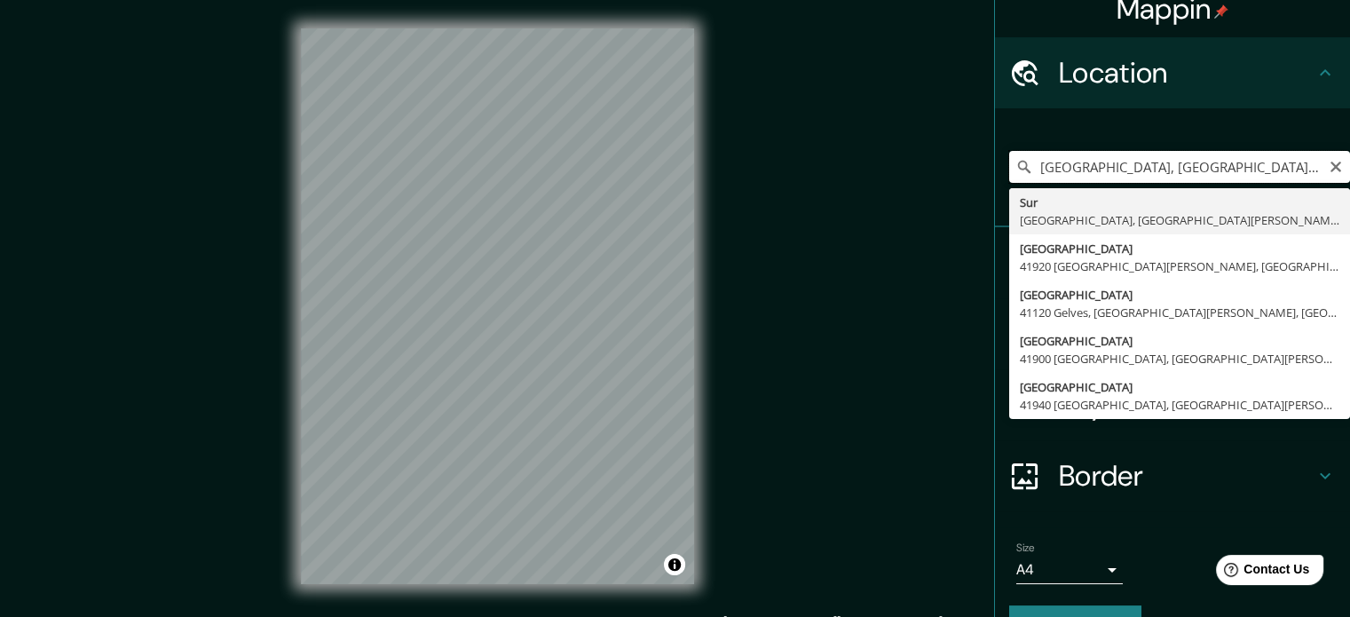
click at [1161, 180] on input "[GEOGRAPHIC_DATA], [GEOGRAPHIC_DATA], [GEOGRAPHIC_DATA][PERSON_NAME], [GEOGRAPH…" at bounding box center [1179, 167] width 341 height 32
paste input "[GEOGRAPHIC_DATA]"
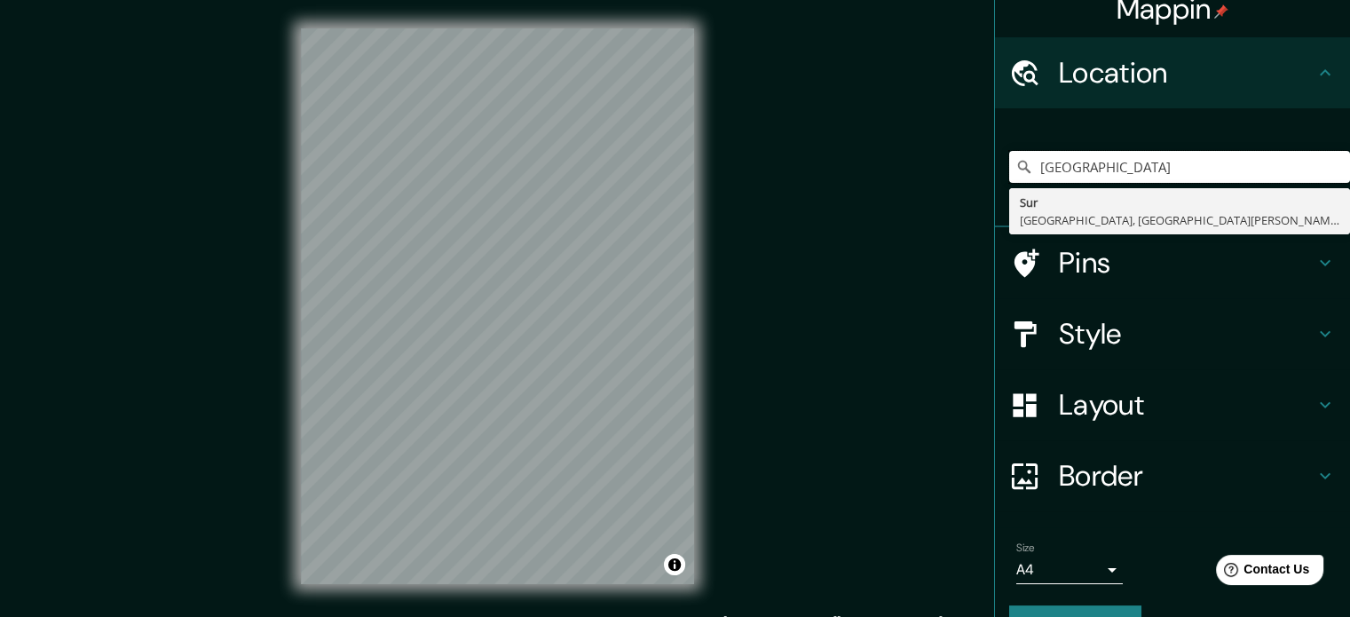
click at [625, 177] on div "Mappin Location [GEOGRAPHIC_DATA] [GEOGRAPHIC_DATA] [GEOGRAPHIC_DATA], [GEOGRAP…" at bounding box center [675, 320] width 1350 height 641
click at [1103, 162] on input "Táchira, [GEOGRAPHIC_DATA]" at bounding box center [1179, 167] width 341 height 32
click at [1103, 160] on input "Táchira, [GEOGRAPHIC_DATA]" at bounding box center [1179, 167] width 341 height 32
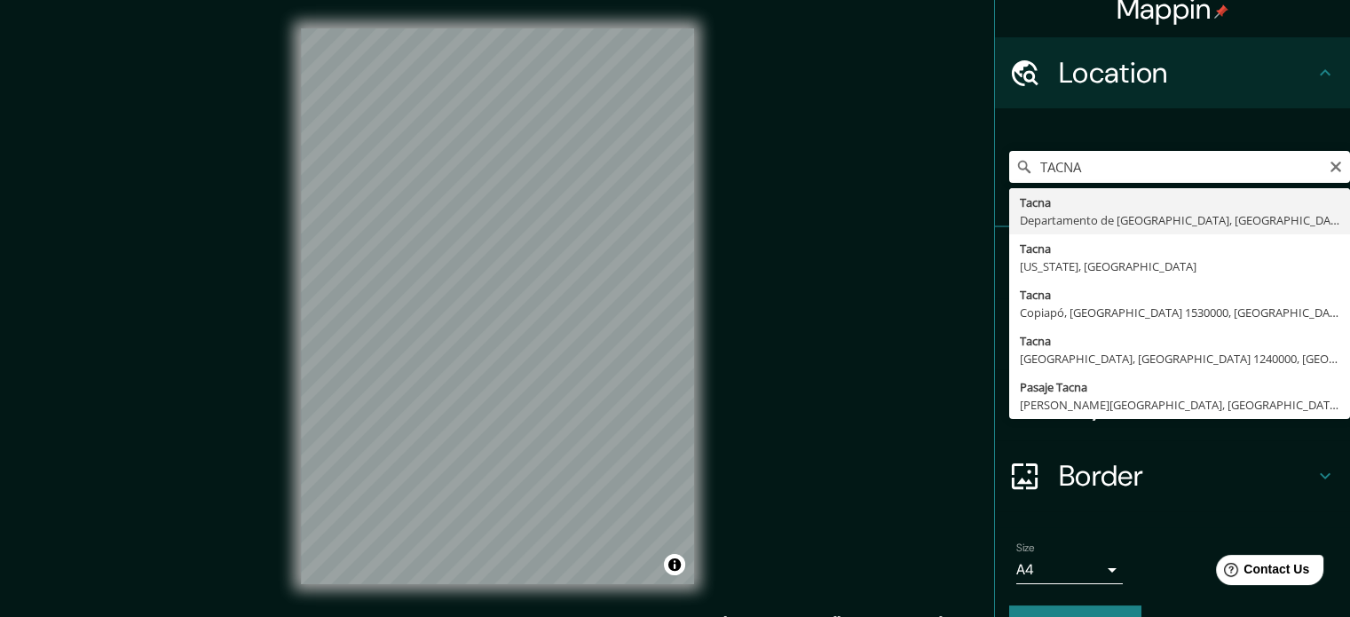
type input "[GEOGRAPHIC_DATA], [GEOGRAPHIC_DATA], [GEOGRAPHIC_DATA]"
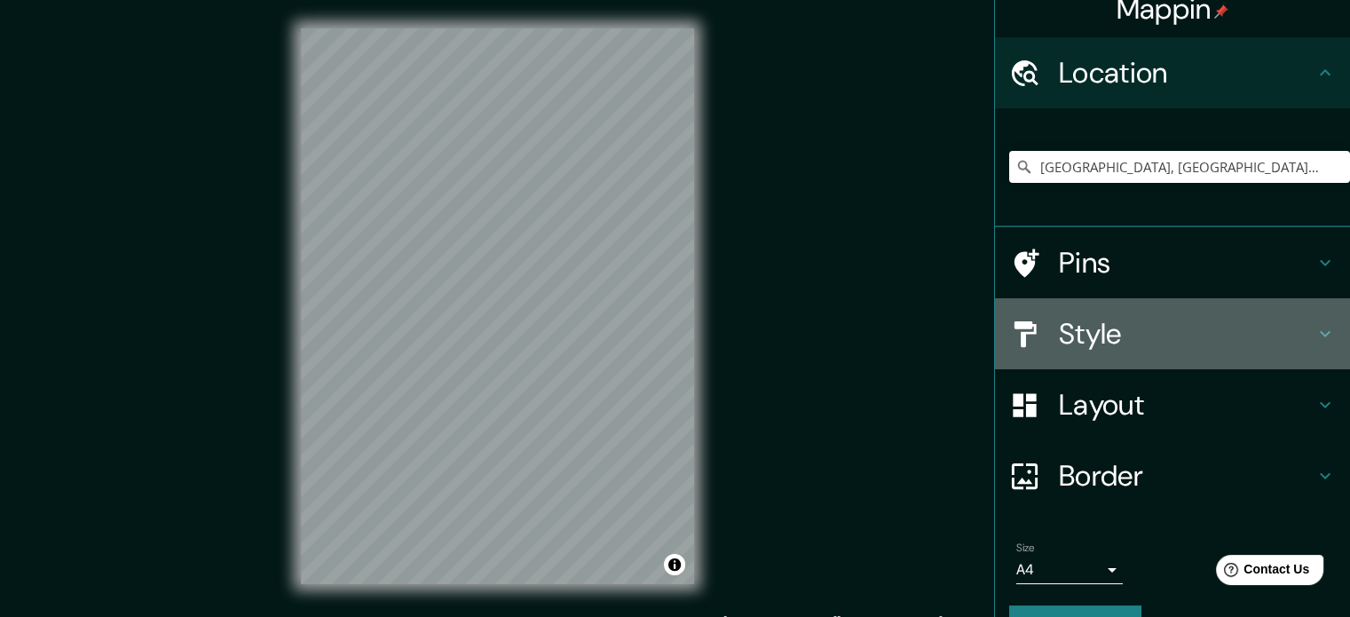
click at [1119, 333] on h4 "Style" at bounding box center [1187, 333] width 256 height 35
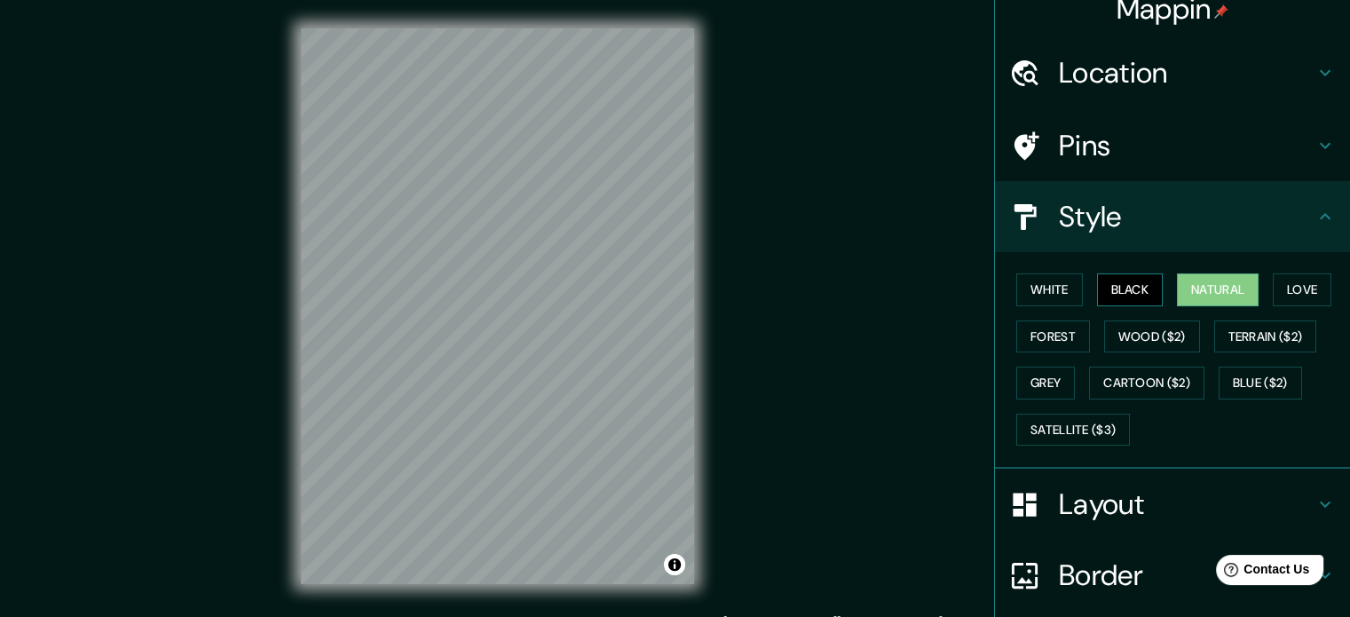
click at [1115, 292] on button "Black" at bounding box center [1130, 289] width 67 height 33
click at [1181, 292] on button "Natural" at bounding box center [1218, 289] width 82 height 33
click at [1047, 283] on button "White" at bounding box center [1049, 289] width 67 height 33
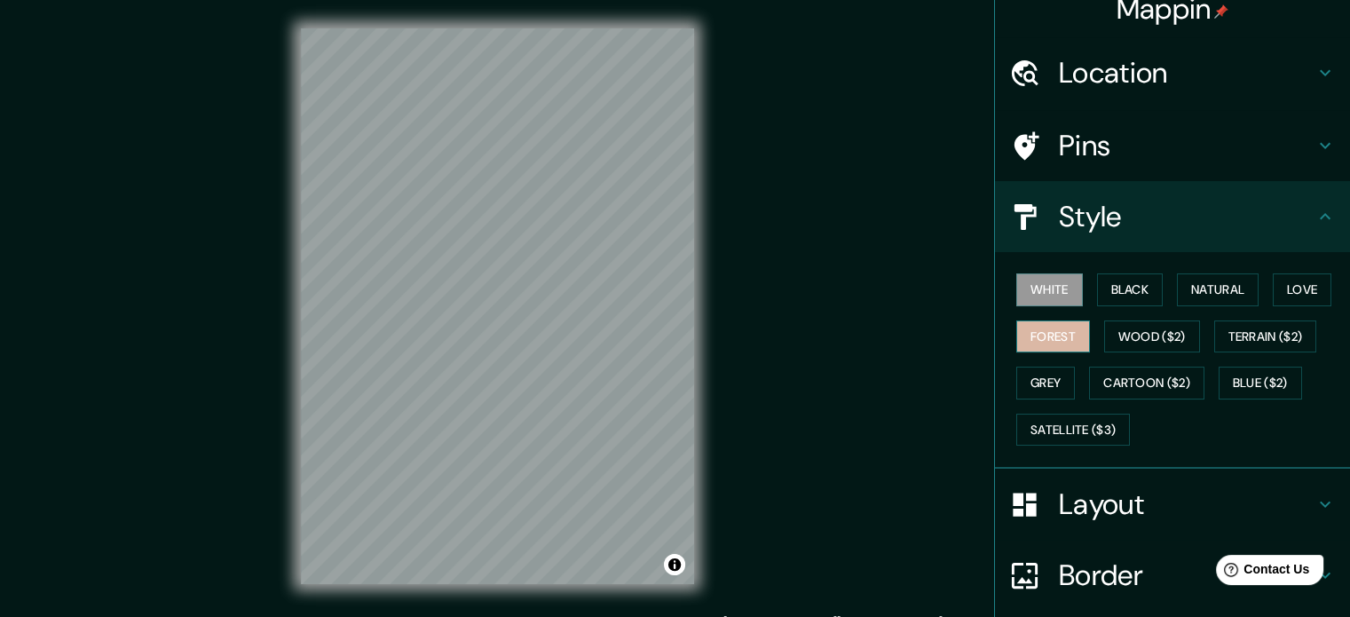
click at [1034, 321] on button "Forest" at bounding box center [1053, 336] width 74 height 33
click at [1286, 294] on button "Love" at bounding box center [1302, 289] width 59 height 33
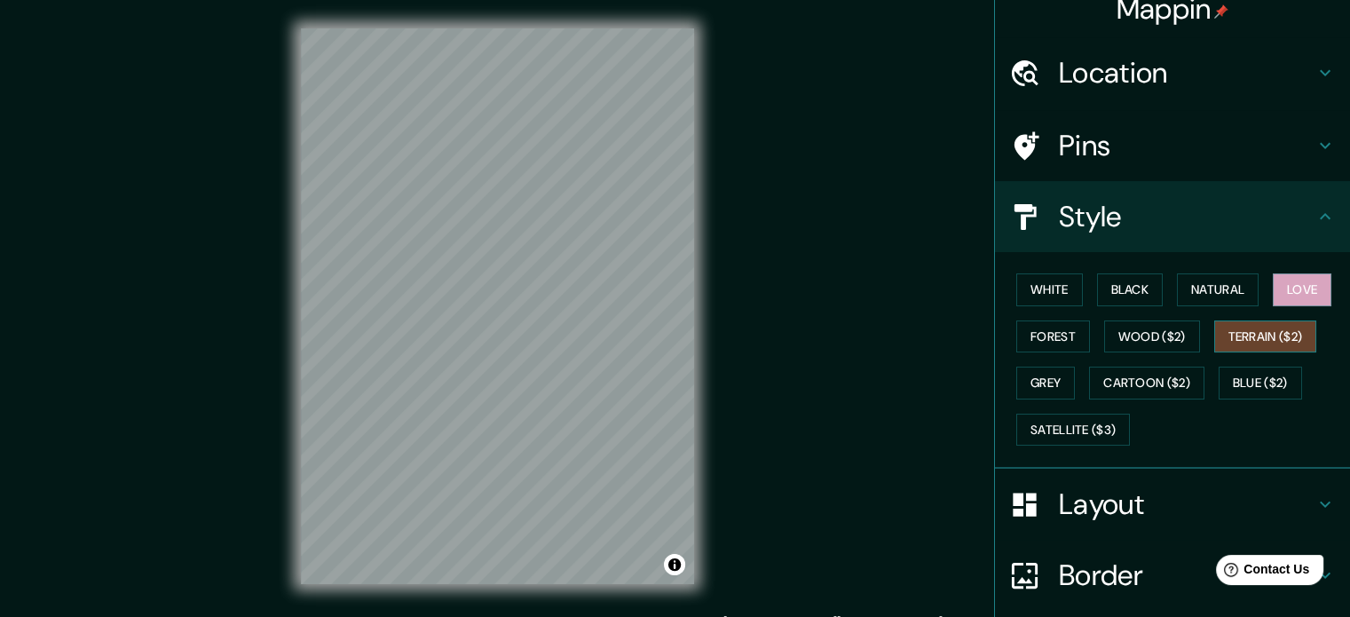
click at [1242, 325] on button "Terrain ($2)" at bounding box center [1265, 336] width 103 height 33
click at [1154, 344] on button "Wood ($2)" at bounding box center [1152, 336] width 96 height 33
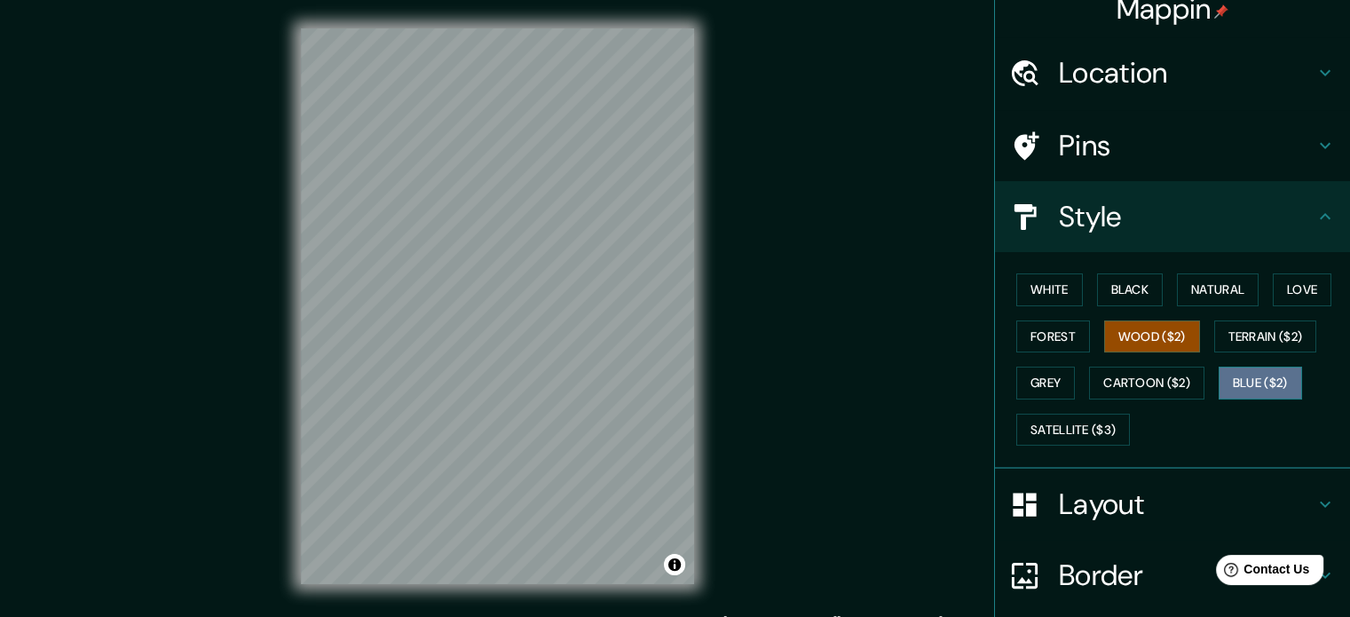
click at [1218, 392] on button "Blue ($2)" at bounding box center [1259, 382] width 83 height 33
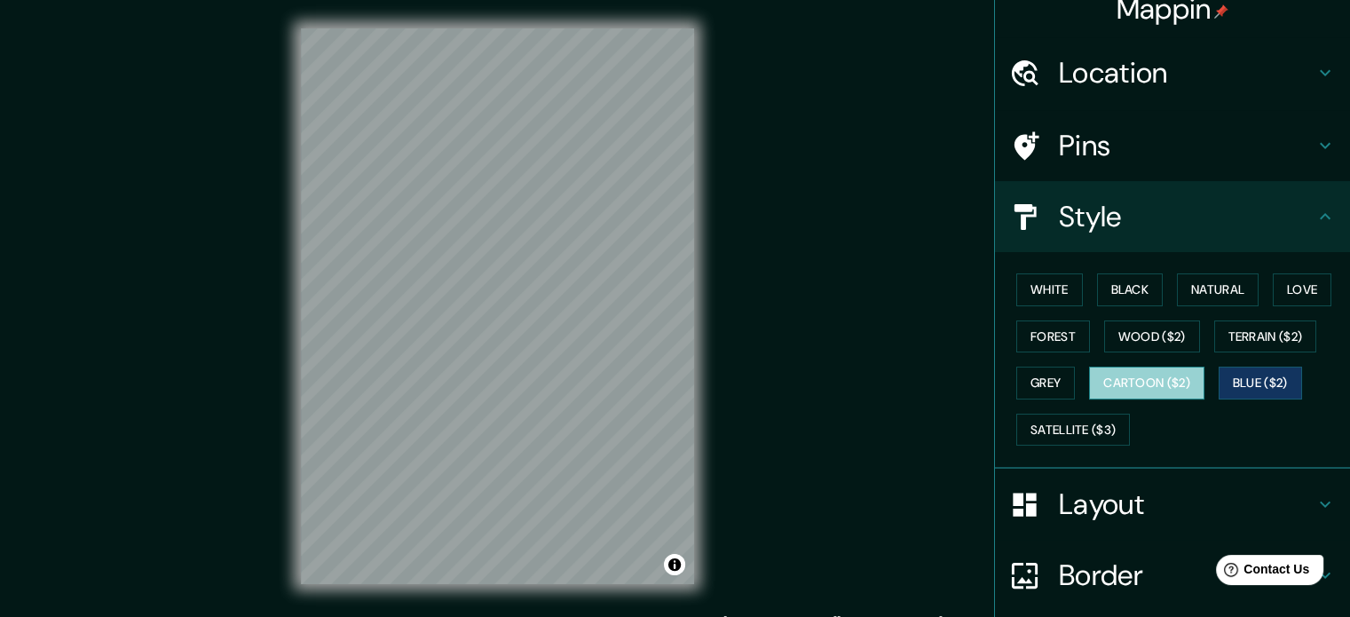
click at [1107, 382] on button "Cartoon ($2)" at bounding box center [1146, 382] width 115 height 33
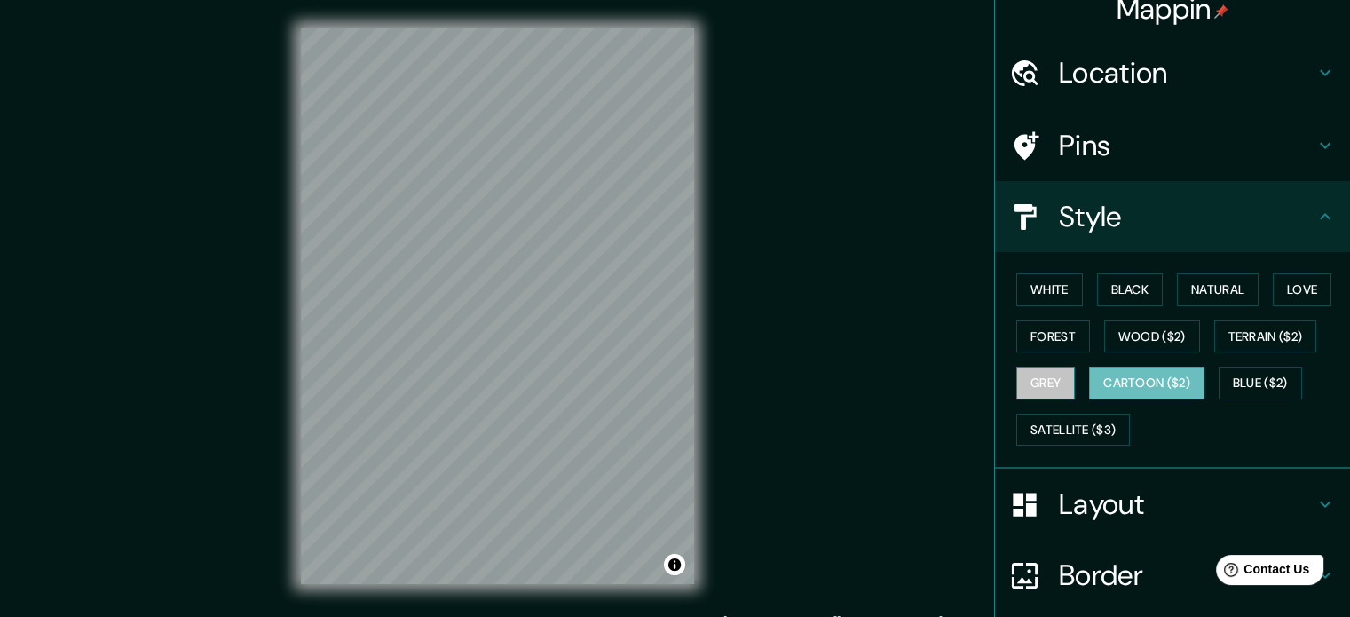
click at [1052, 383] on button "Grey" at bounding box center [1045, 382] width 59 height 33
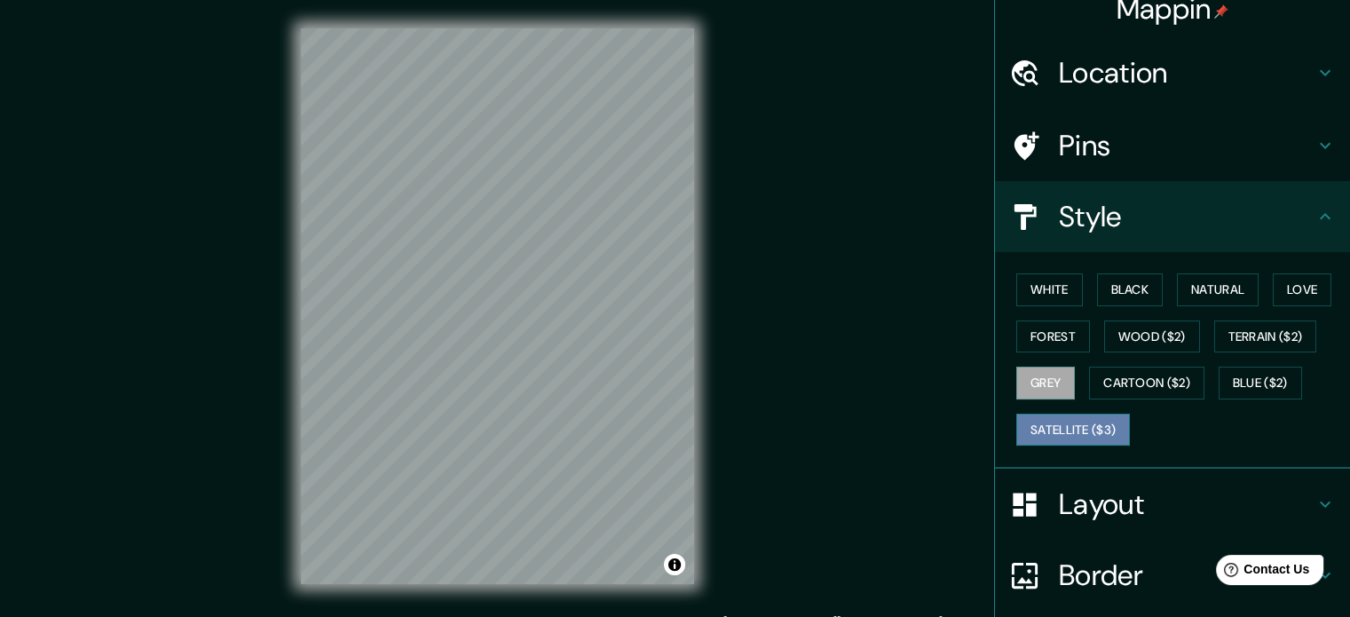
click at [1037, 416] on button "Satellite ($3)" at bounding box center [1073, 430] width 114 height 33
click at [572, 297] on div "Mappin Location [GEOGRAPHIC_DATA], [GEOGRAPHIC_DATA], [GEOGRAPHIC_DATA] Pins St…" at bounding box center [675, 320] width 1350 height 641
click at [1295, 285] on button "Love" at bounding box center [1302, 289] width 59 height 33
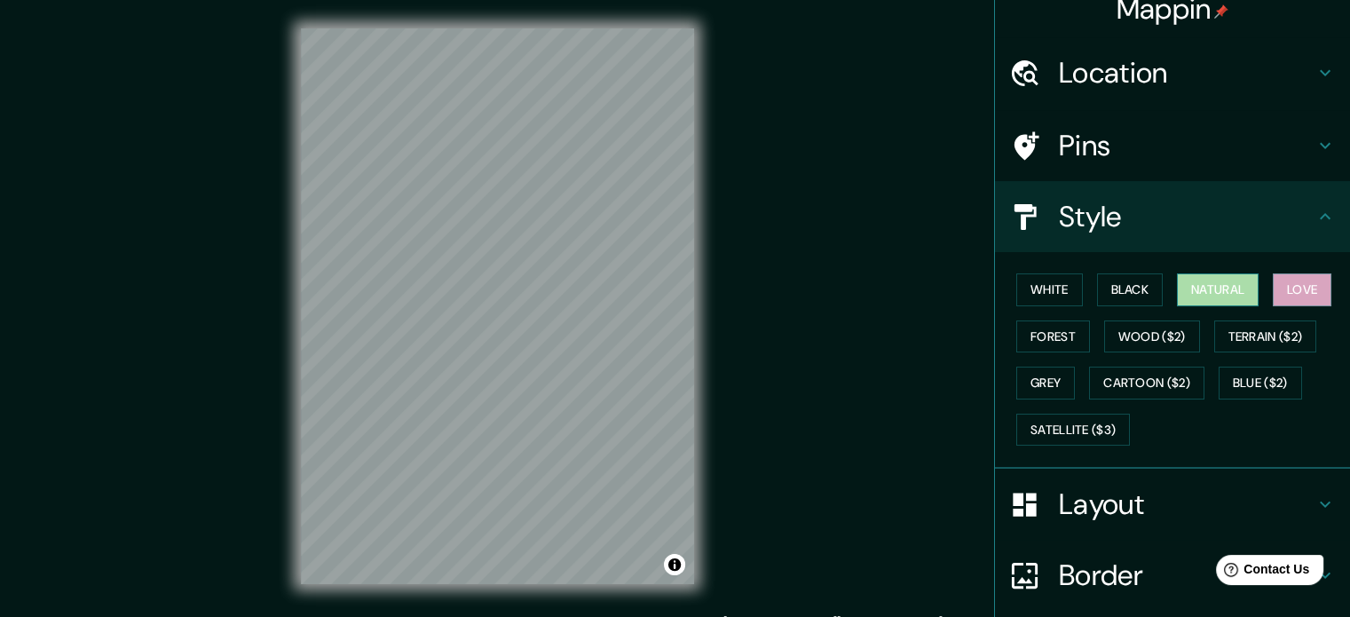
click at [1191, 288] on button "Natural" at bounding box center [1218, 289] width 82 height 33
click at [839, 401] on div "Mappin Location [GEOGRAPHIC_DATA], [GEOGRAPHIC_DATA], [GEOGRAPHIC_DATA] Pins St…" at bounding box center [675, 320] width 1350 height 641
click at [1150, 246] on div "Style" at bounding box center [1172, 216] width 355 height 71
click at [1025, 414] on button "Satellite ($3)" at bounding box center [1073, 430] width 114 height 33
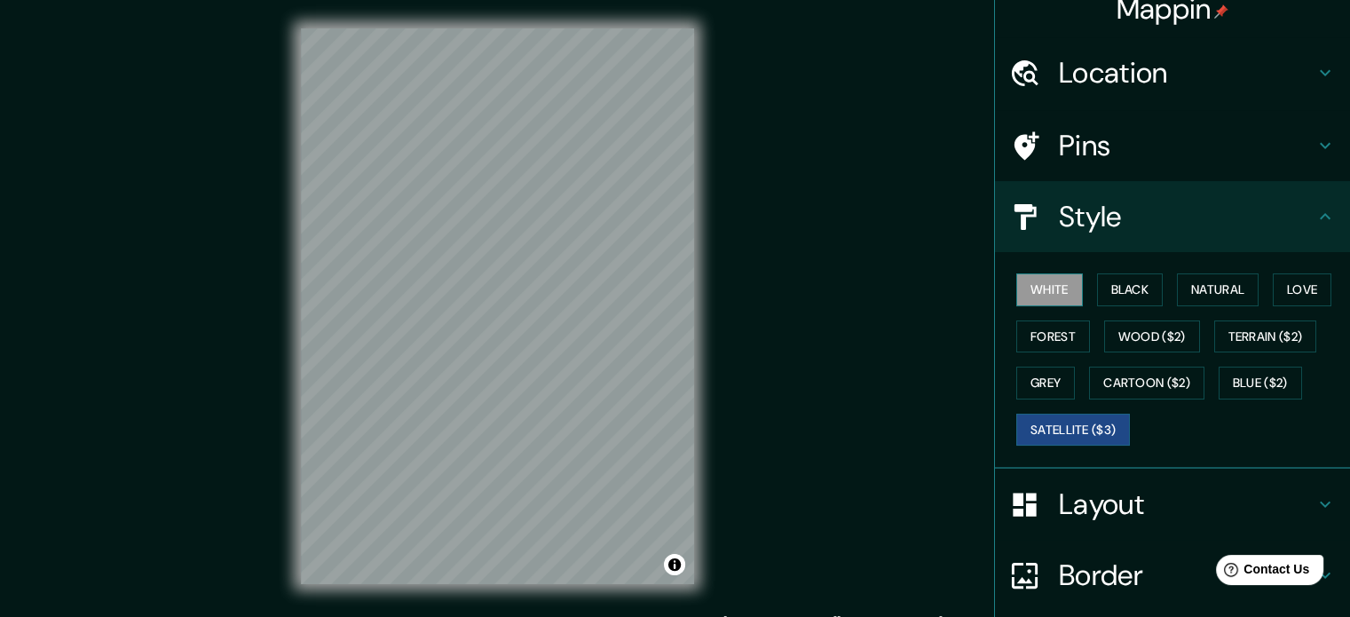
click at [1028, 296] on button "White" at bounding box center [1049, 289] width 67 height 33
click at [1111, 283] on button "Black" at bounding box center [1130, 289] width 67 height 33
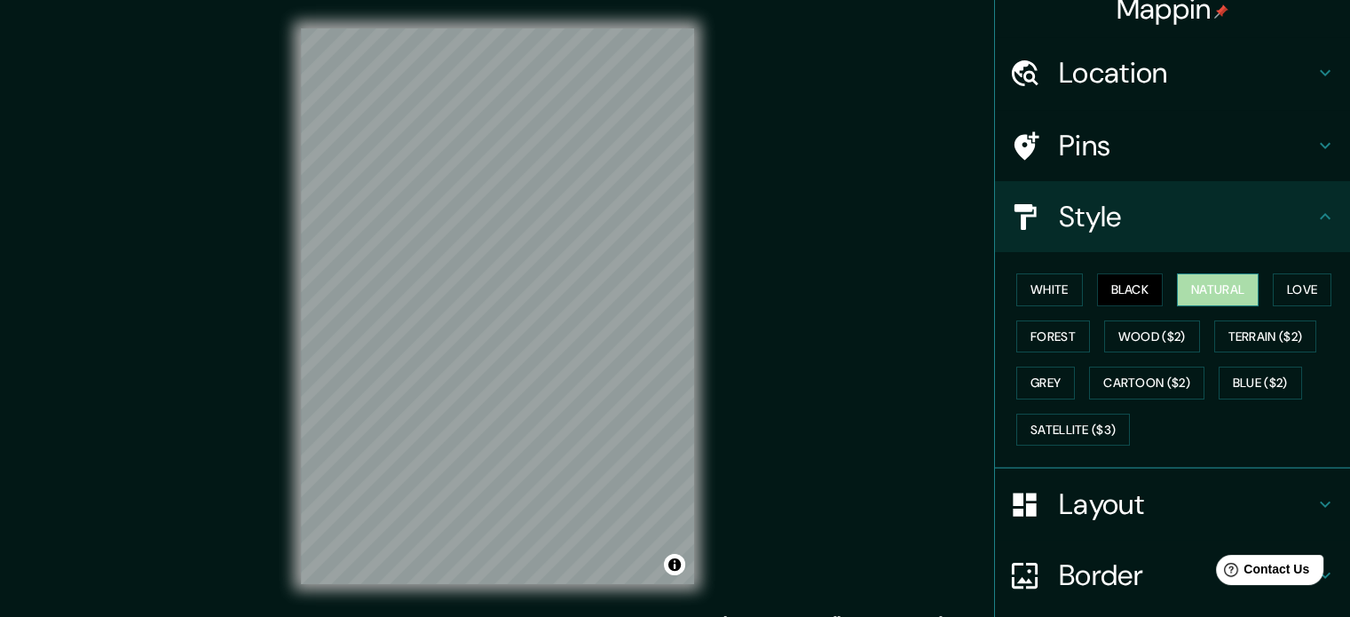
click at [1196, 282] on button "Natural" at bounding box center [1218, 289] width 82 height 33
click at [1300, 279] on button "Love" at bounding box center [1302, 289] width 59 height 33
click at [1208, 290] on button "Natural" at bounding box center [1218, 289] width 82 height 33
click at [1128, 296] on button "Black" at bounding box center [1130, 289] width 67 height 33
click at [1033, 283] on button "White" at bounding box center [1049, 289] width 67 height 33
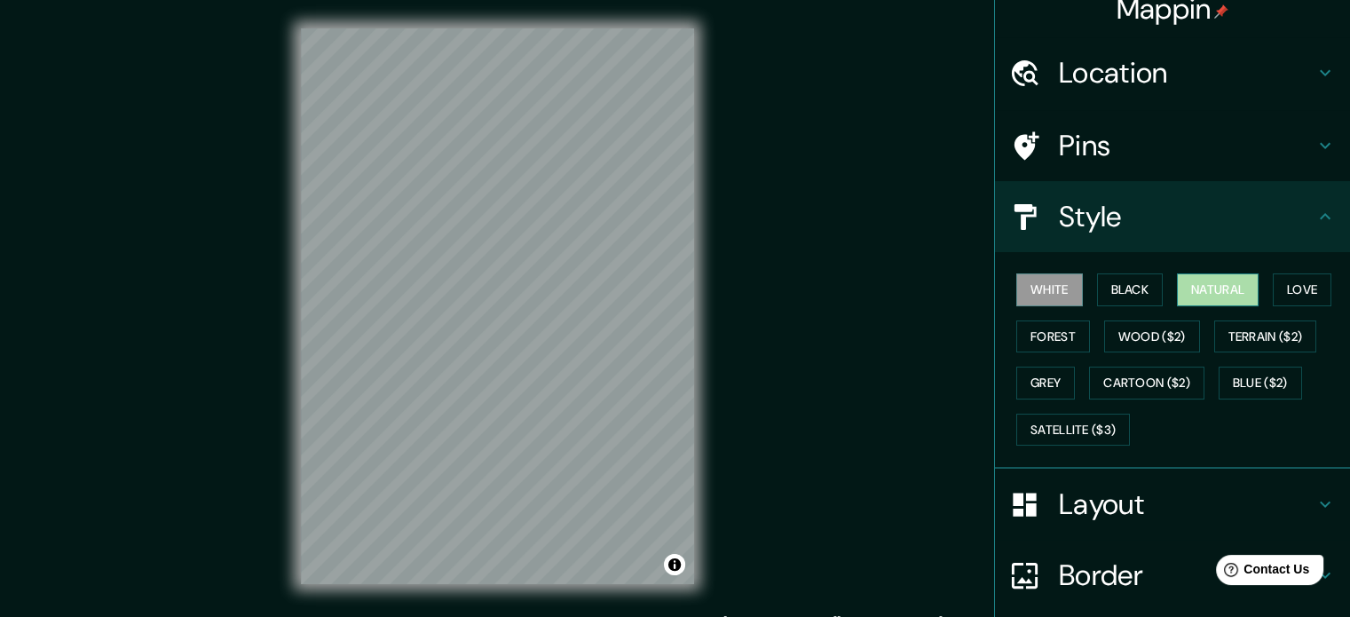
click at [1211, 283] on button "Natural" at bounding box center [1218, 289] width 82 height 33
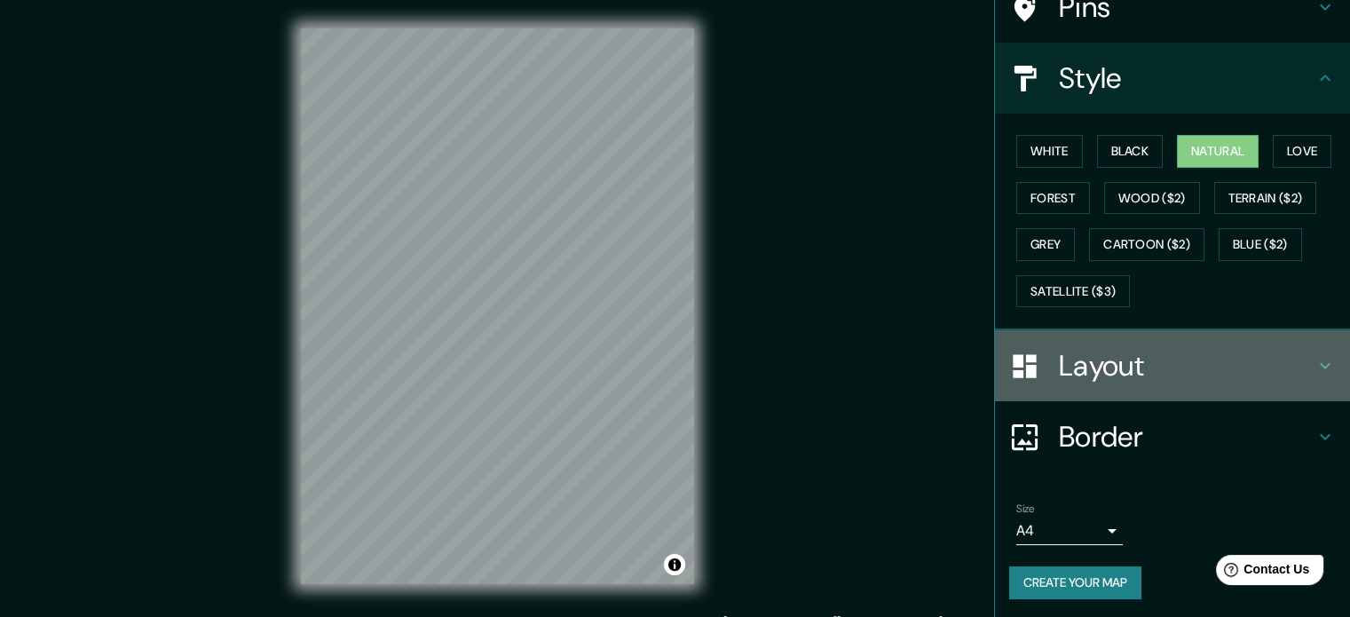
click at [1103, 358] on h4 "Layout" at bounding box center [1187, 365] width 256 height 35
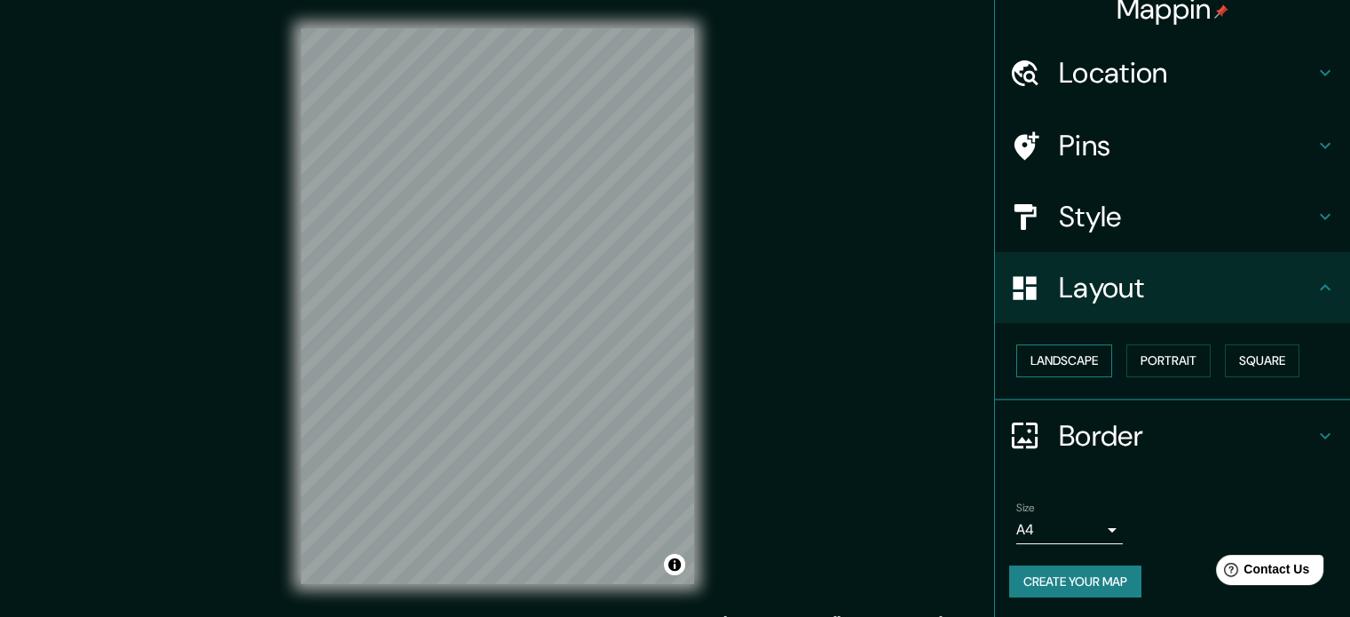
click at [1045, 358] on button "Landscape" at bounding box center [1064, 360] width 96 height 33
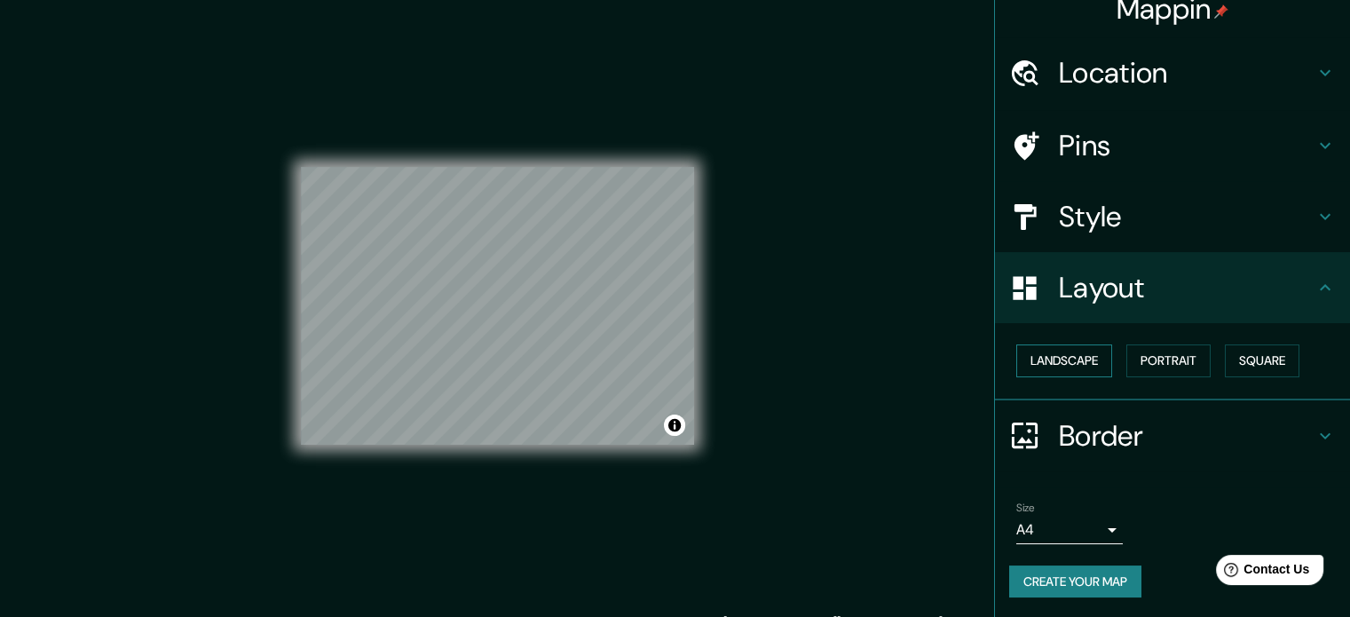
click at [1046, 358] on button "Landscape" at bounding box center [1064, 360] width 96 height 33
click at [1150, 354] on button "Portrait" at bounding box center [1168, 360] width 84 height 33
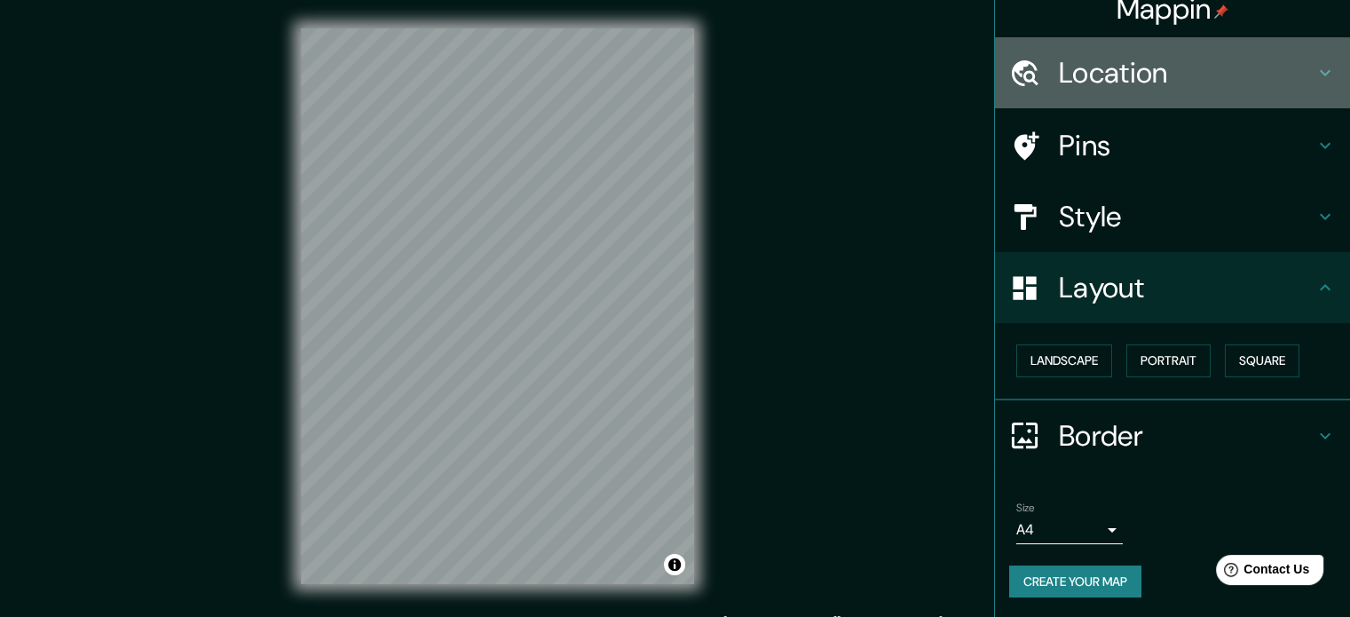
click at [1094, 42] on div "Location" at bounding box center [1172, 72] width 355 height 71
